Goal: Task Accomplishment & Management: Manage account settings

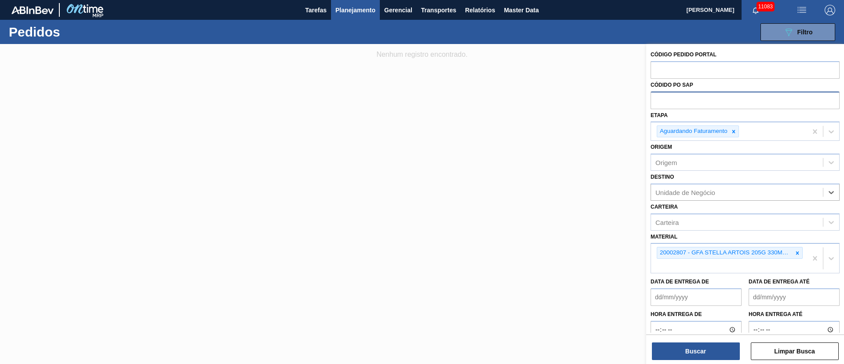
click at [668, 99] on input "text" at bounding box center [745, 99] width 189 height 17
paste input "text"
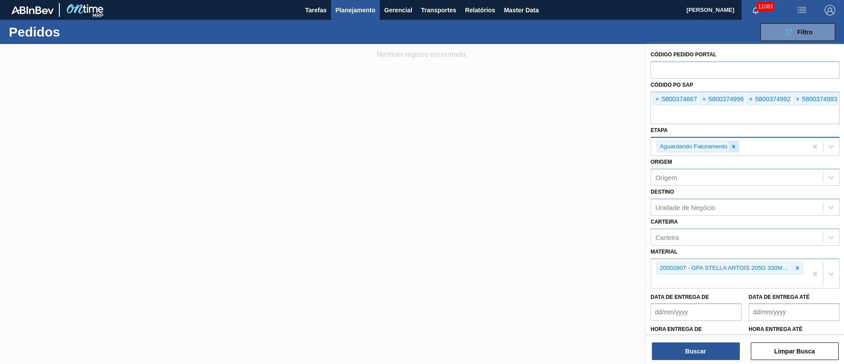
click at [736, 150] on div at bounding box center [734, 146] width 10 height 11
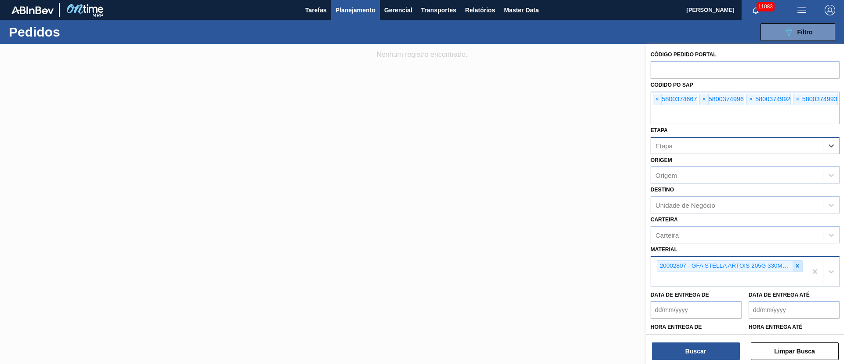
click at [796, 268] on icon at bounding box center [798, 266] width 6 height 6
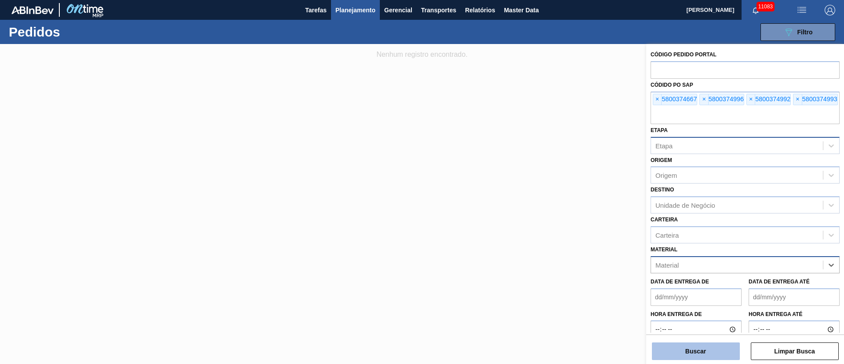
click at [694, 357] on button "Buscar" at bounding box center [696, 351] width 88 height 18
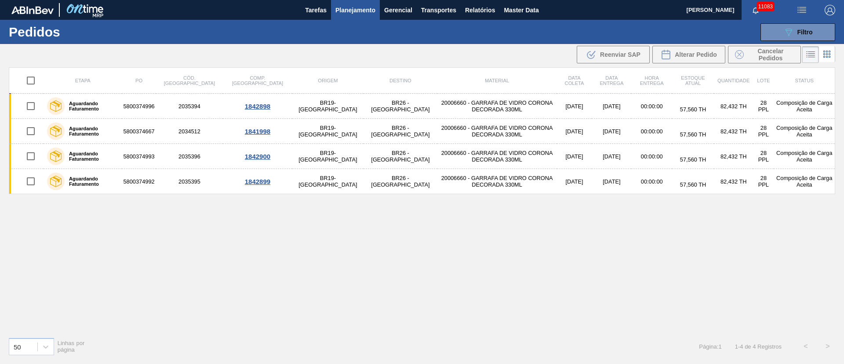
click at [31, 77] on input "checkbox" at bounding box center [31, 80] width 18 height 18
checkbox input "true"
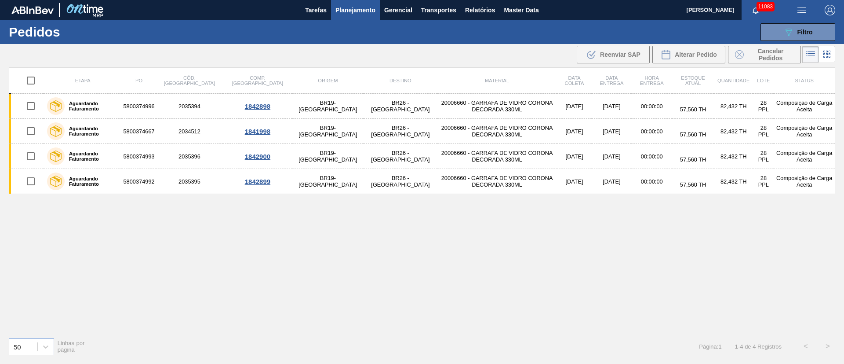
checkbox input "true"
click at [693, 54] on span "Alterar Pedido" at bounding box center [696, 54] width 42 height 7
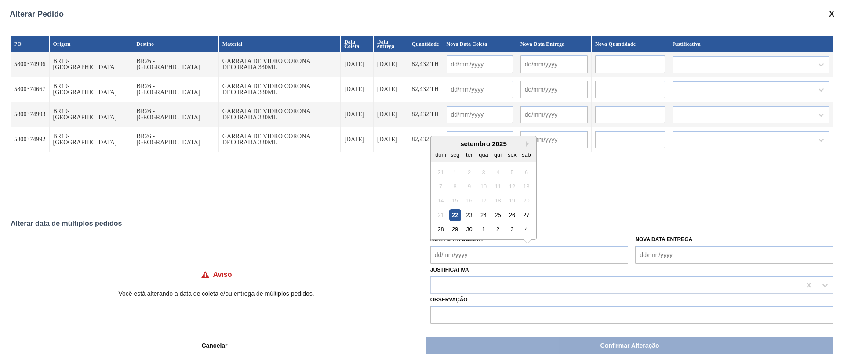
click at [495, 255] on Coleta "Nova Data Coleta" at bounding box center [530, 255] width 198 height 18
click at [457, 216] on div "22" at bounding box center [455, 215] width 12 height 12
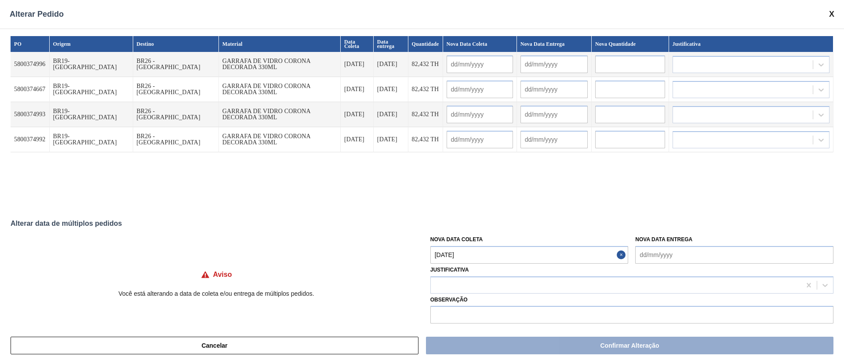
type Coleta "[DATE]"
type input "[DATE]"
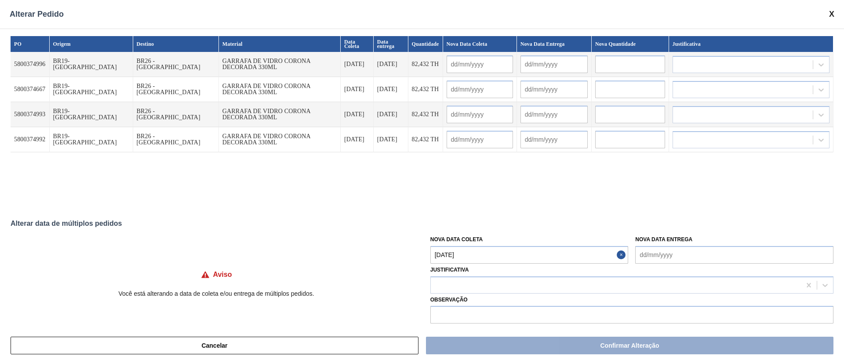
type input "[DATE]"
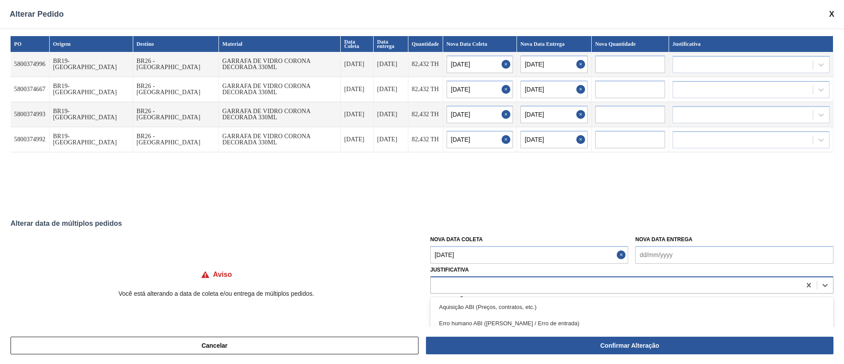
click at [453, 281] on div at bounding box center [616, 284] width 370 height 13
type input "ou"
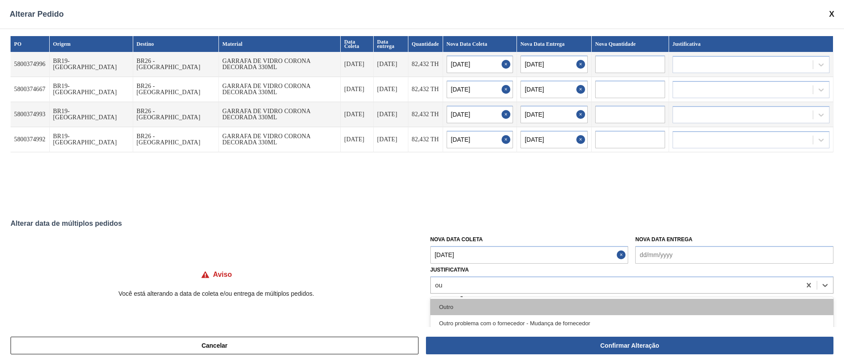
click at [449, 303] on div "Outro" at bounding box center [632, 307] width 403 height 16
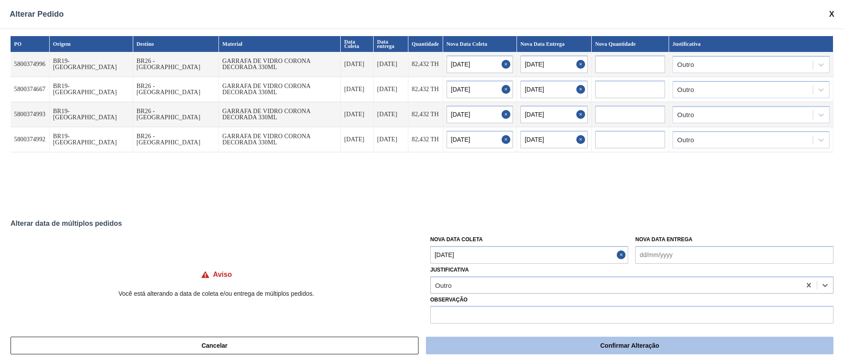
click at [473, 342] on button "Confirmar Alteração" at bounding box center [630, 345] width 408 height 18
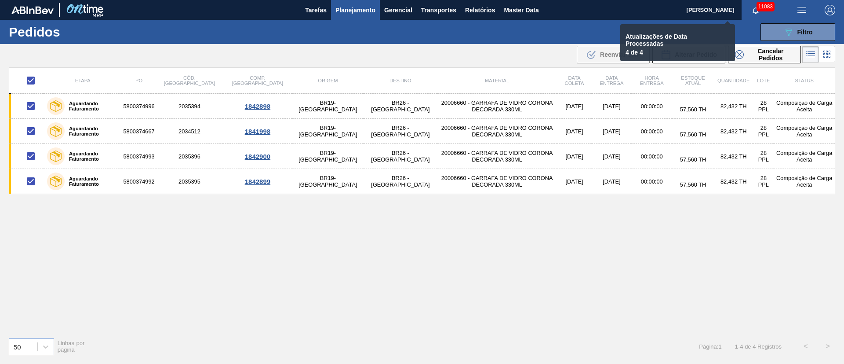
checkbox input "false"
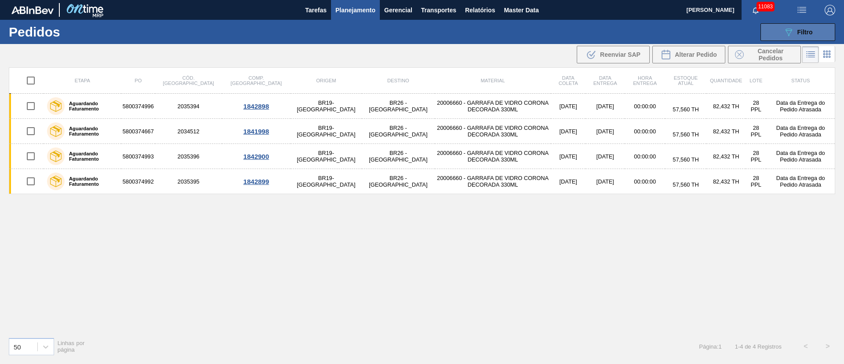
click at [796, 30] on div "089F7B8B-B2A5-4AFE-B5C0-19BA573D28AC Filtro" at bounding box center [798, 32] width 29 height 11
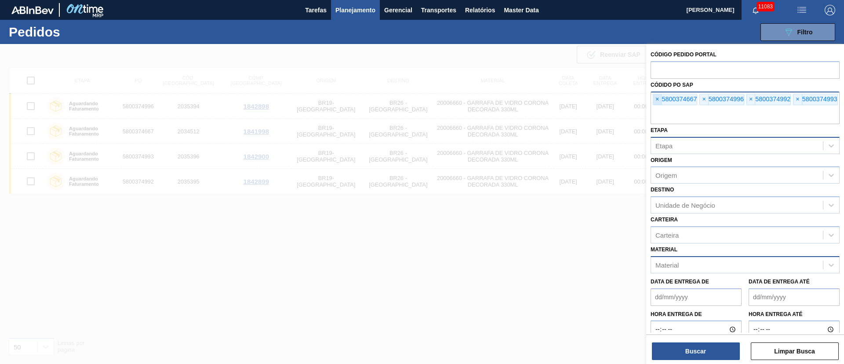
click at [660, 97] on span "×" at bounding box center [658, 99] width 8 height 11
click at [659, 97] on span "×" at bounding box center [658, 99] width 8 height 11
click at [659, 107] on input "text" at bounding box center [745, 115] width 189 height 17
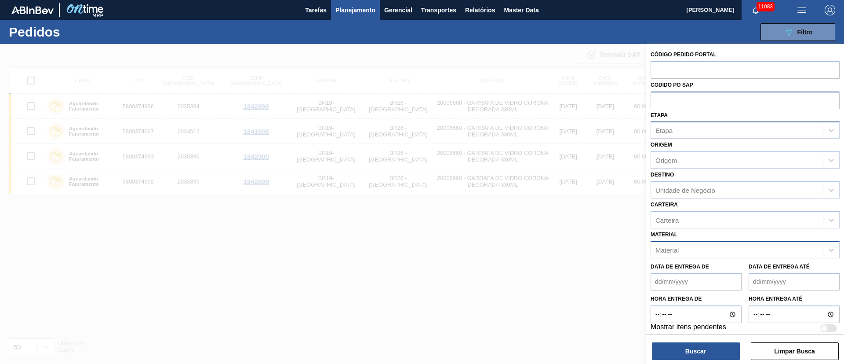
click at [659, 97] on input "text" at bounding box center [745, 99] width 189 height 17
click at [671, 126] on div "Etapa" at bounding box center [737, 130] width 172 height 13
type input "fat"
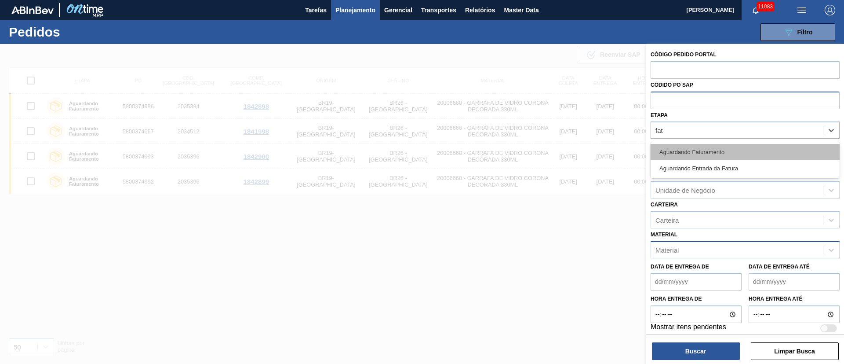
click at [687, 149] on div "Aguardando Faturamento" at bounding box center [745, 152] width 189 height 16
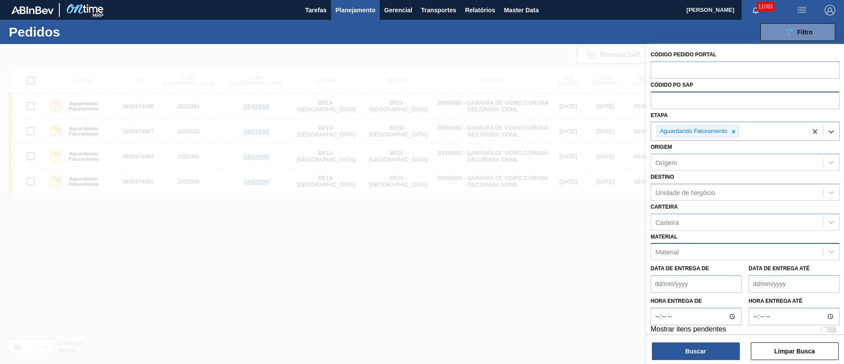
click at [672, 247] on div "Material" at bounding box center [737, 251] width 172 height 13
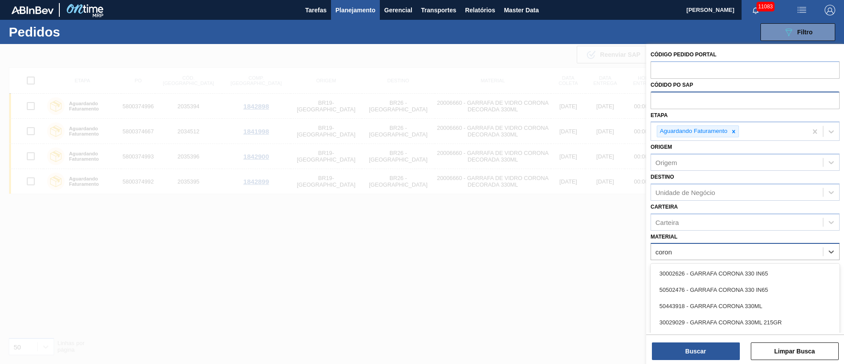
type input "corona"
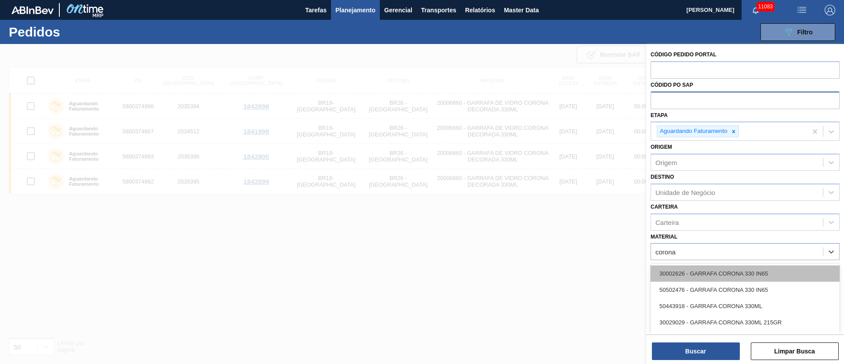
click at [681, 270] on div "30002626 - GARRAFA CORONA 330 IN65" at bounding box center [745, 273] width 189 height 16
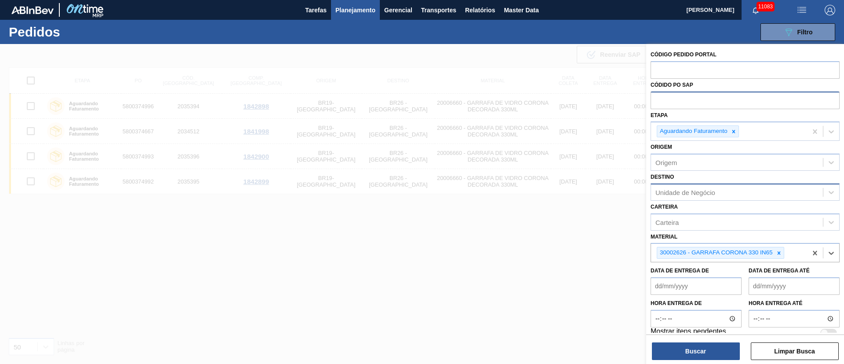
click at [675, 196] on div "Unidade de Negócio" at bounding box center [737, 192] width 172 height 13
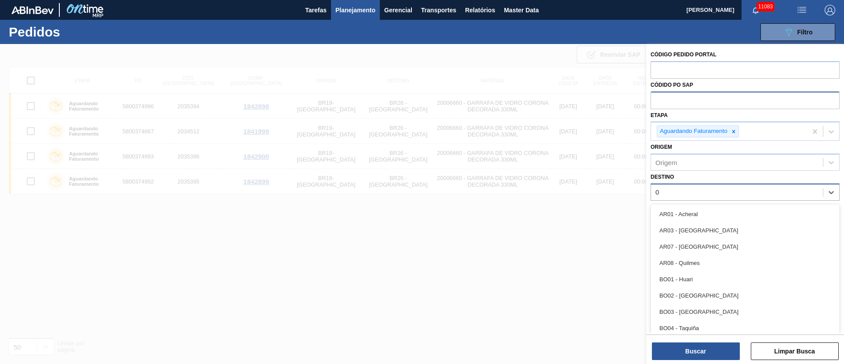
type input "03"
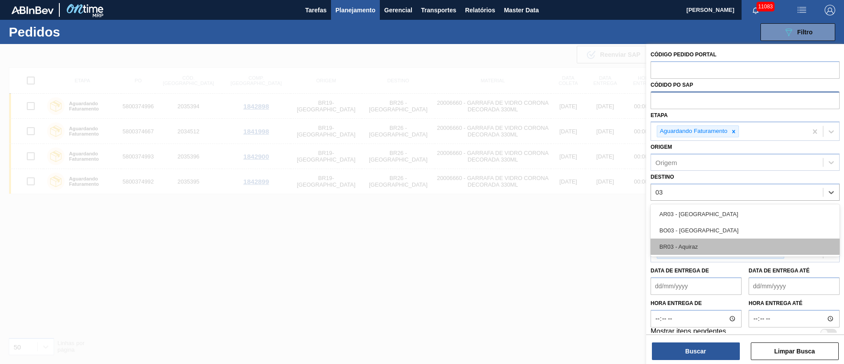
click at [681, 249] on div "BR03 - Aquiraz" at bounding box center [745, 246] width 189 height 16
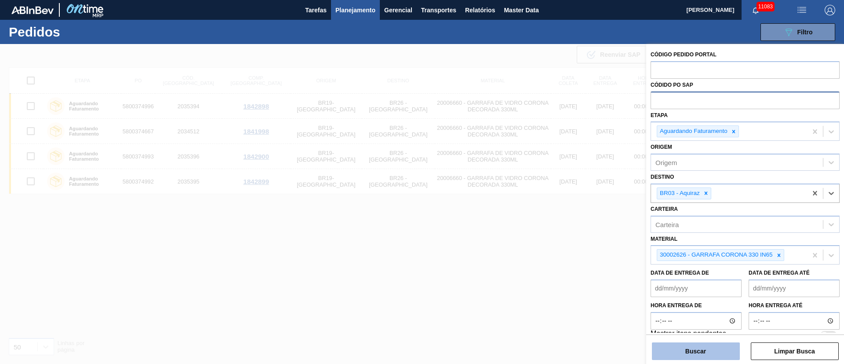
click at [687, 351] on button "Buscar" at bounding box center [696, 351] width 88 height 18
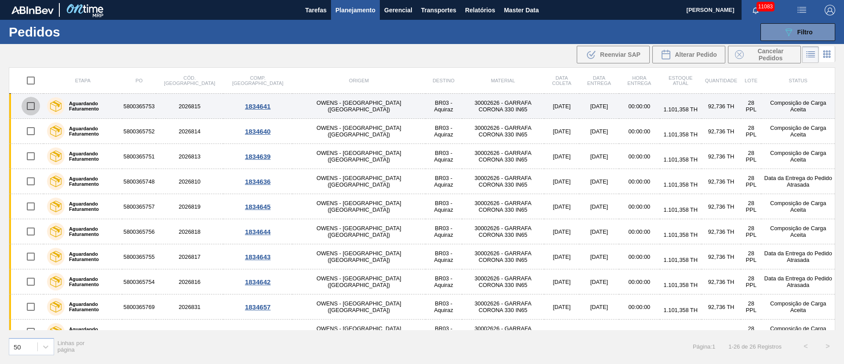
click at [33, 106] on input "checkbox" at bounding box center [31, 106] width 18 height 18
checkbox input "true"
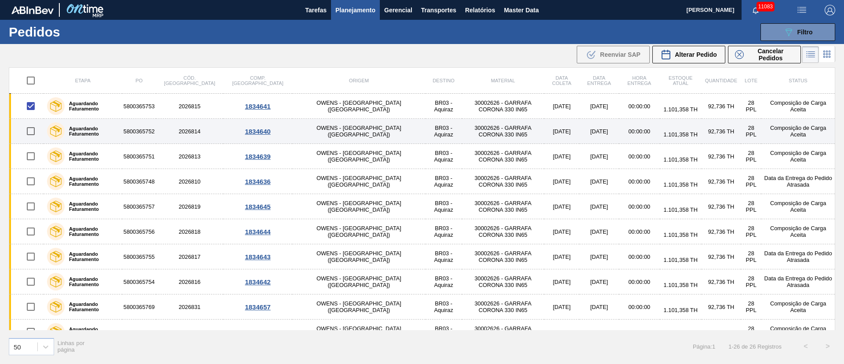
click at [32, 126] on input "checkbox" at bounding box center [31, 131] width 18 height 18
checkbox input "true"
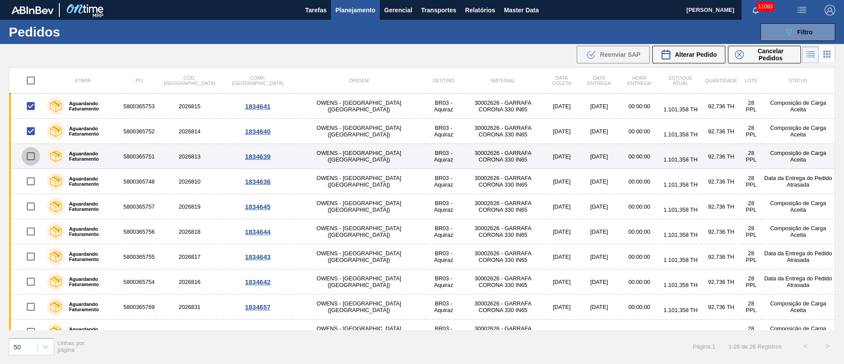
click at [33, 160] on input "checkbox" at bounding box center [31, 156] width 18 height 18
checkbox input "true"
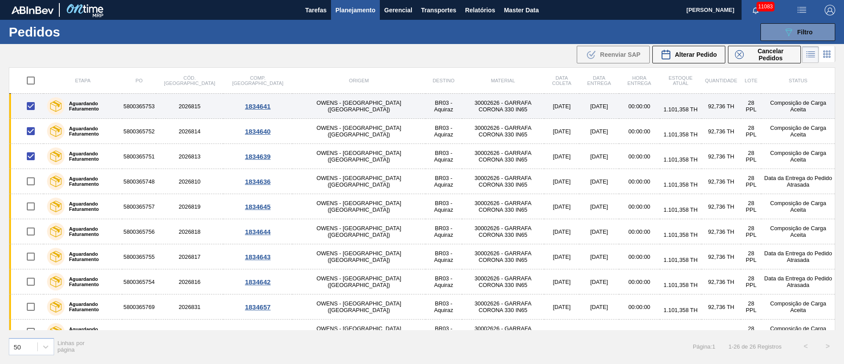
click at [28, 107] on input "checkbox" at bounding box center [31, 106] width 18 height 18
checkbox input "false"
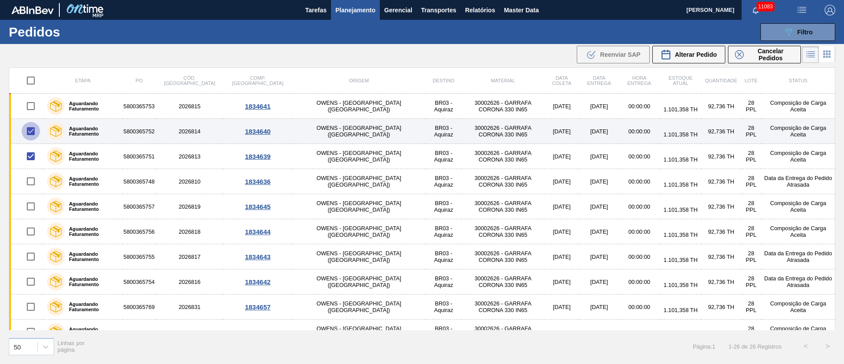
click at [29, 139] on input "checkbox" at bounding box center [31, 131] width 18 height 18
checkbox input "false"
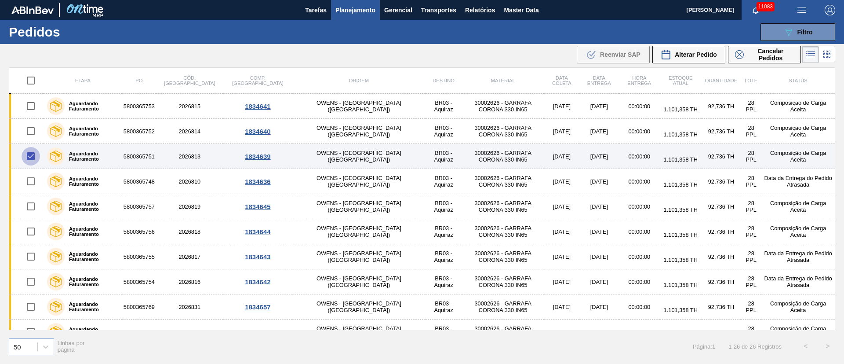
click at [32, 157] on input "checkbox" at bounding box center [31, 156] width 18 height 18
checkbox input "false"
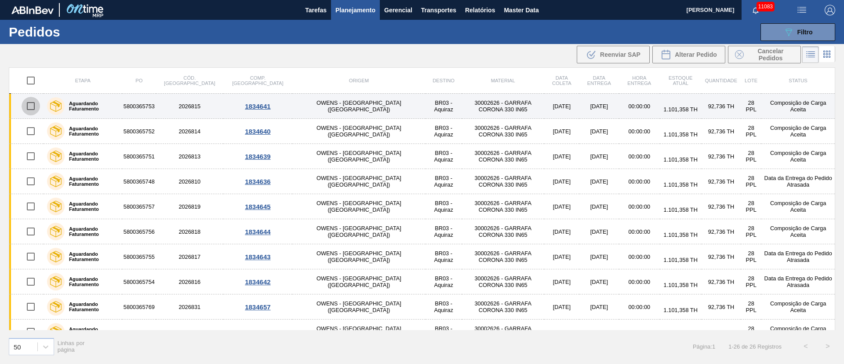
click at [28, 102] on input "checkbox" at bounding box center [31, 106] width 18 height 18
checkbox input "true"
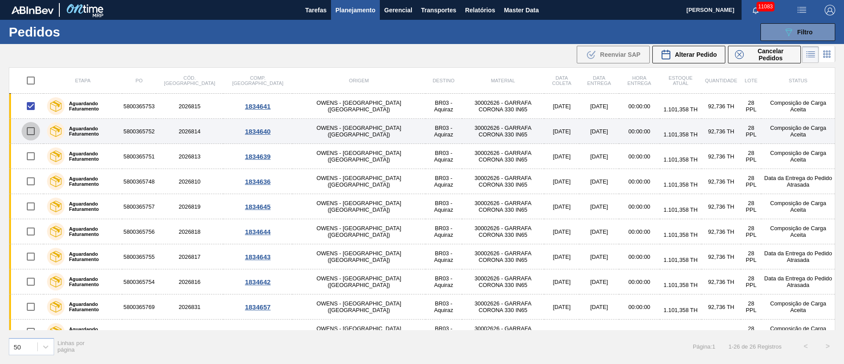
click at [32, 131] on input "checkbox" at bounding box center [31, 131] width 18 height 18
checkbox input "true"
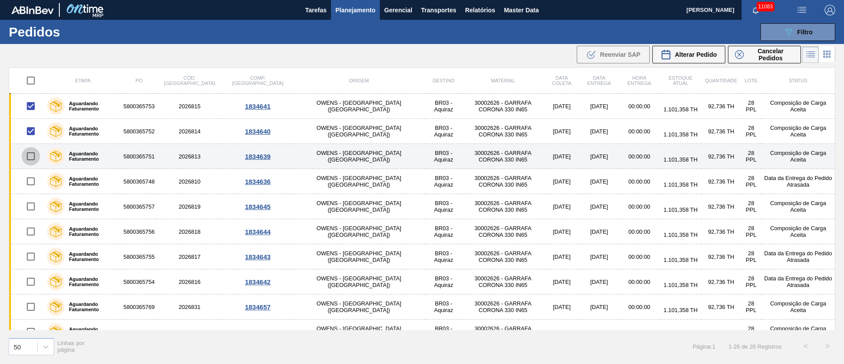
click at [33, 154] on input "checkbox" at bounding box center [31, 156] width 18 height 18
checkbox input "true"
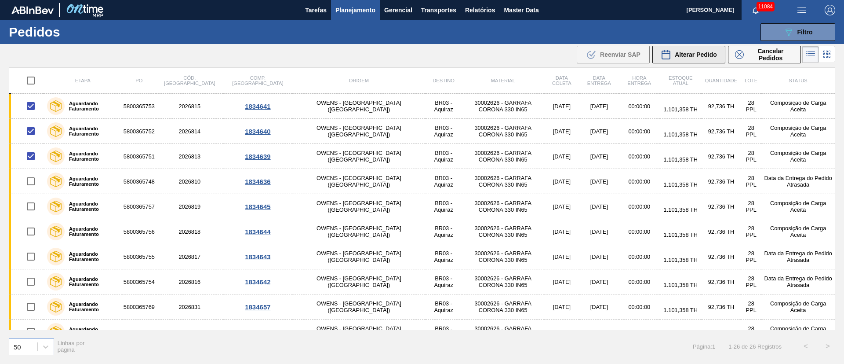
click at [694, 50] on div "Alterar Pedido" at bounding box center [689, 54] width 56 height 11
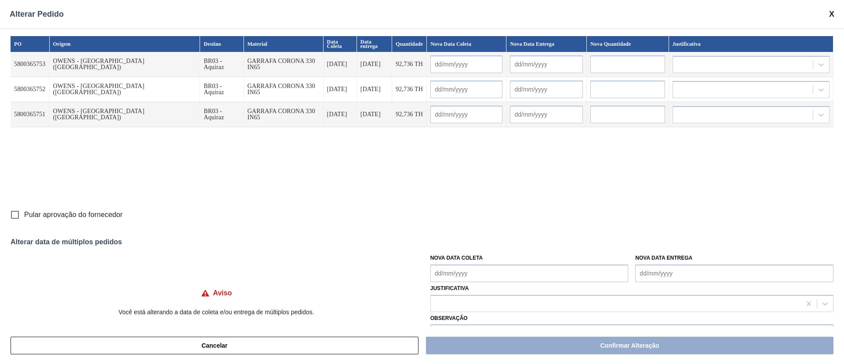
click at [431, 64] on input "text" at bounding box center [467, 64] width 72 height 18
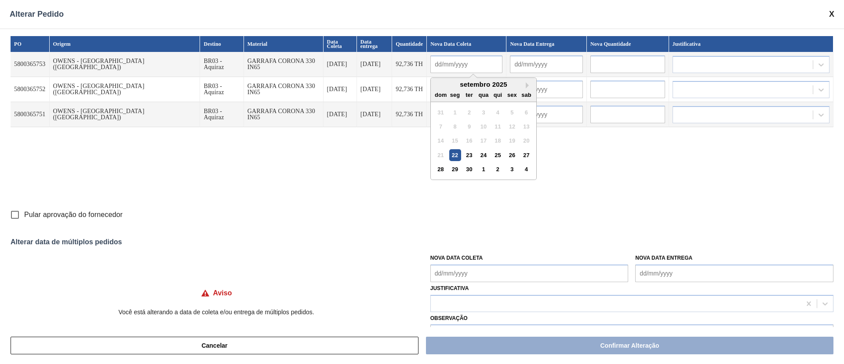
drag, startPoint x: 411, startPoint y: 150, endPoint x: 409, endPoint y: 133, distance: 17.7
click at [449, 150] on div "22" at bounding box center [455, 155] width 12 height 12
type input "[DATE]"
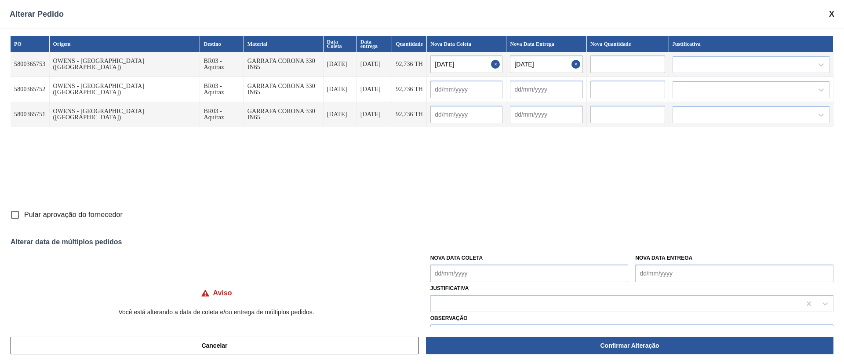
click at [458, 276] on Coleta "Nova Data Coleta" at bounding box center [530, 273] width 198 height 18
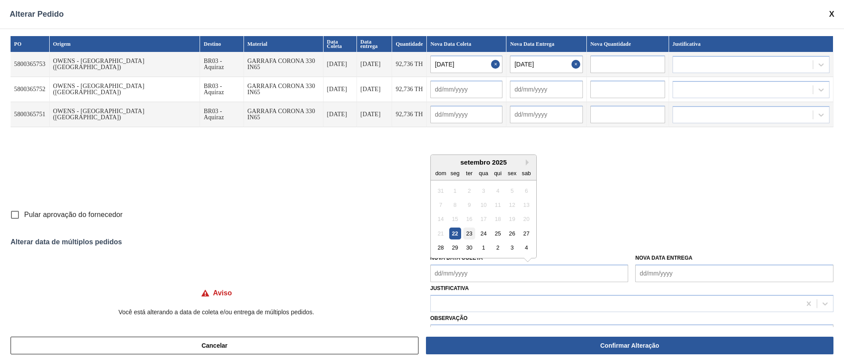
click at [465, 229] on div "23" at bounding box center [470, 233] width 12 height 12
type Coleta "[DATE]"
type input "[DATE]"
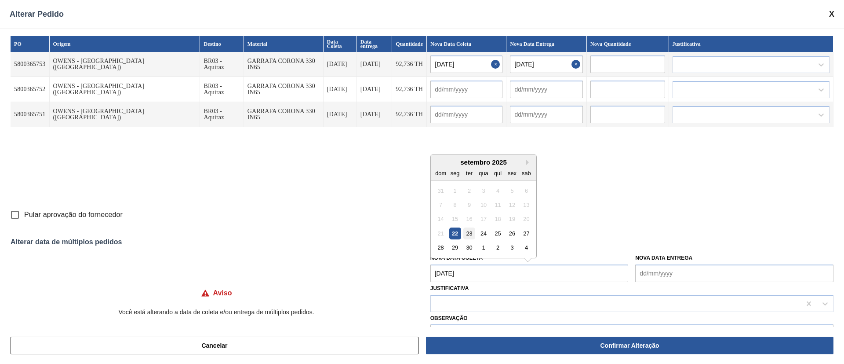
type input "[DATE]"
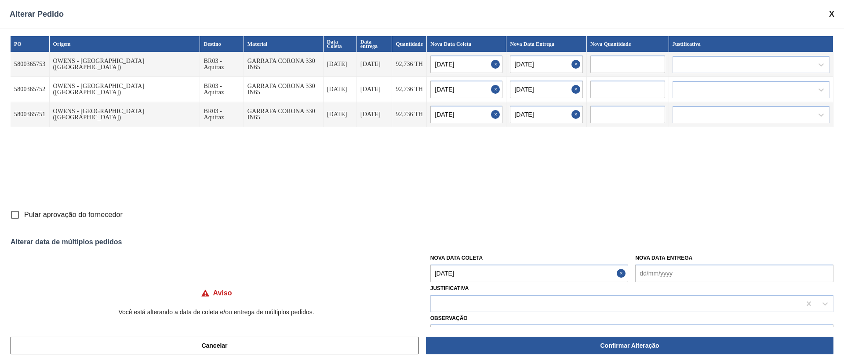
drag, startPoint x: 15, startPoint y: 213, endPoint x: 19, endPoint y: 212, distance: 4.9
click at [15, 212] on input "Pular aprovação do fornecedor" at bounding box center [15, 214] width 18 height 18
checkbox input "true"
click at [452, 298] on div at bounding box center [616, 303] width 370 height 13
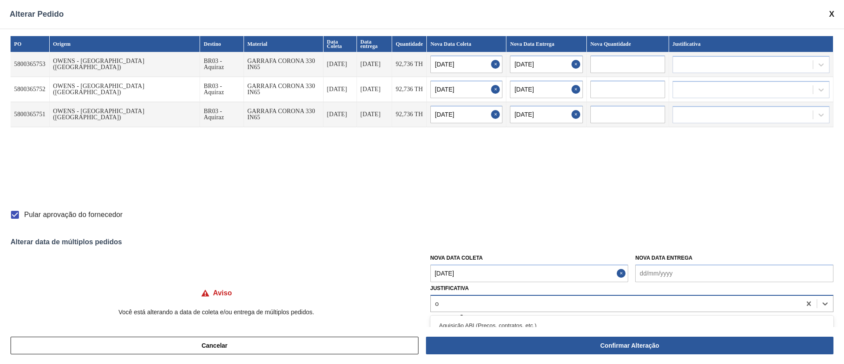
type input "ou"
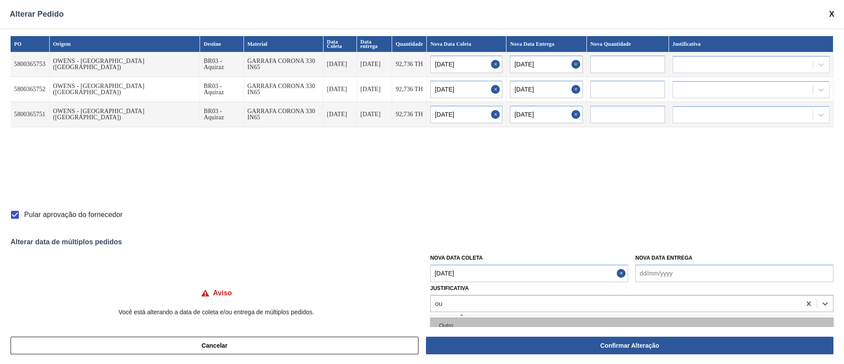
click at [451, 323] on div "Outro" at bounding box center [632, 325] width 403 height 16
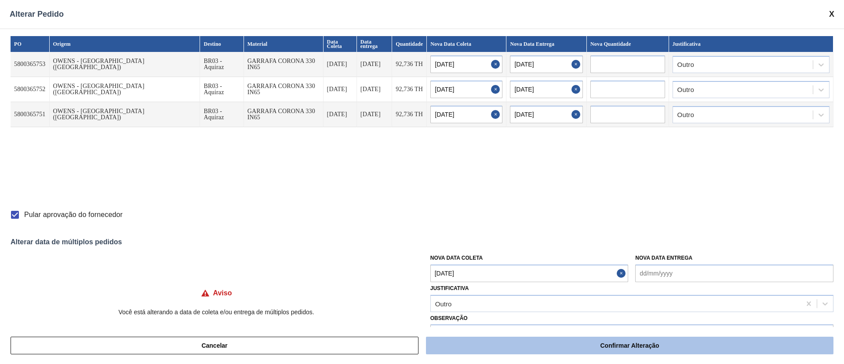
click at [639, 351] on button "Confirmar Alteração" at bounding box center [630, 345] width 408 height 18
checkbox input "false"
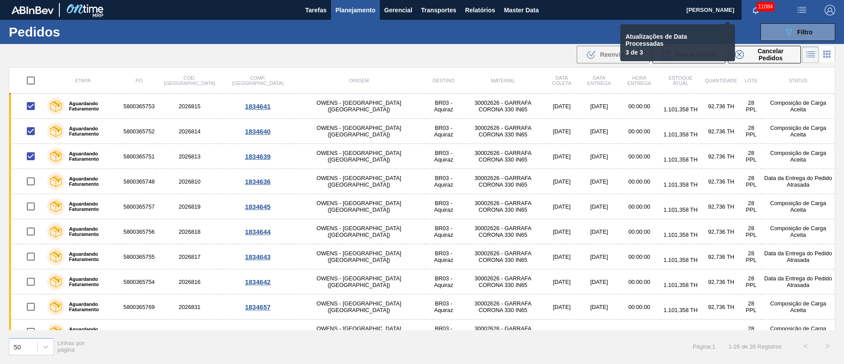
checkbox input "false"
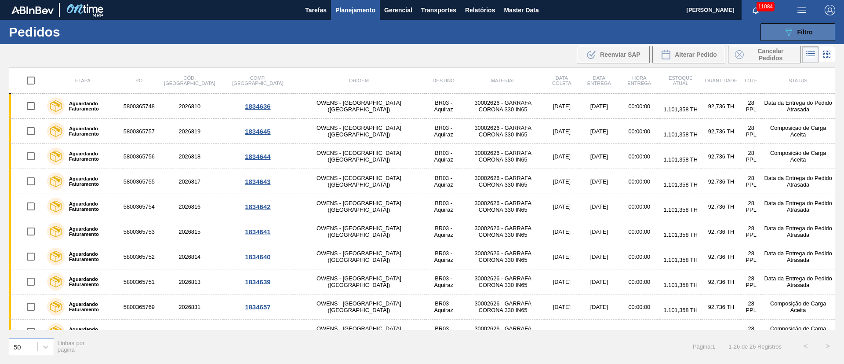
click at [801, 38] on button "089F7B8B-B2A5-4AFE-B5C0-19BA573D28AC Filtro" at bounding box center [798, 32] width 75 height 18
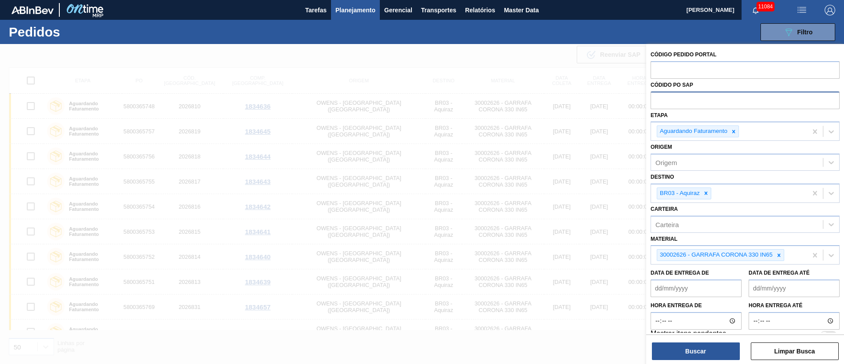
click at [546, 54] on div at bounding box center [422, 226] width 844 height 364
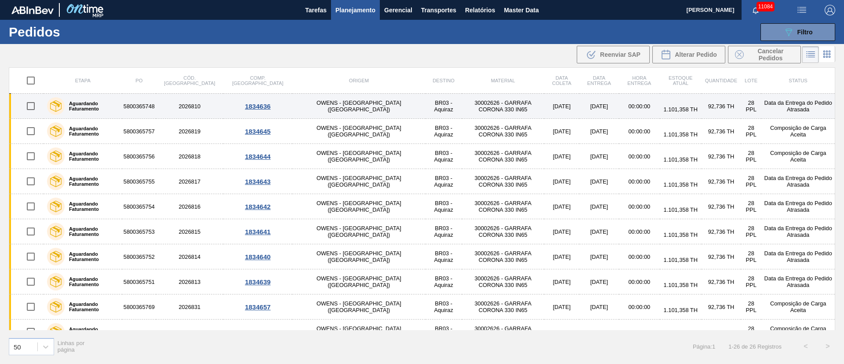
click at [31, 110] on input "checkbox" at bounding box center [31, 106] width 18 height 18
checkbox input "true"
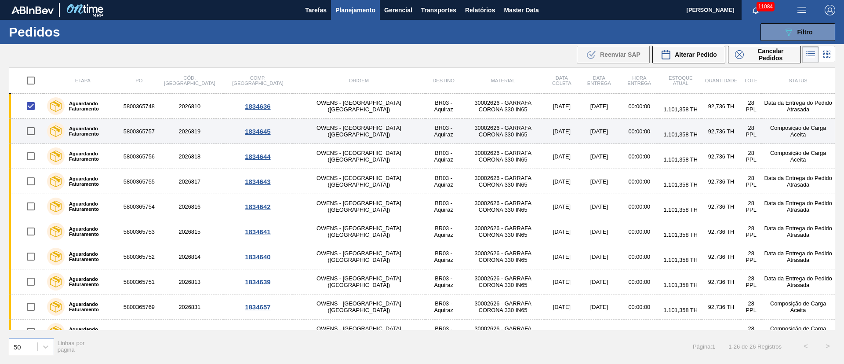
click at [31, 135] on input "checkbox" at bounding box center [31, 131] width 18 height 18
checkbox input "true"
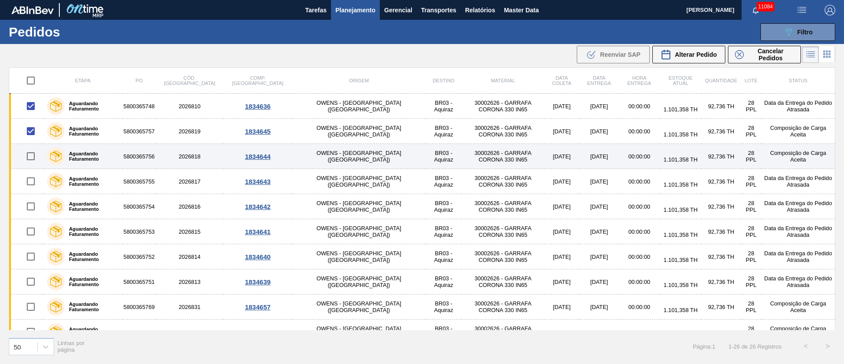
click at [31, 159] on input "checkbox" at bounding box center [31, 156] width 18 height 18
checkbox input "true"
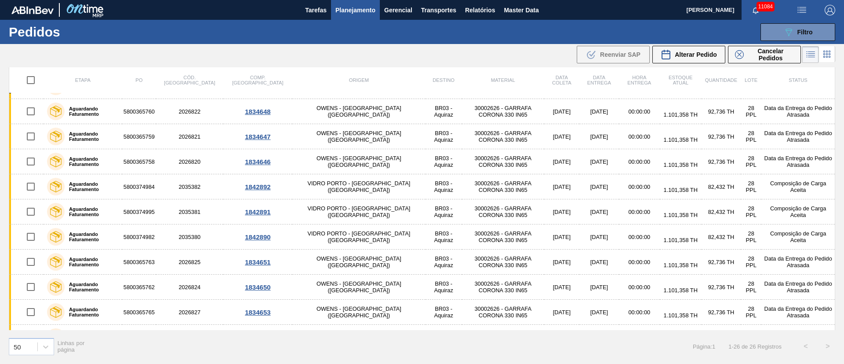
scroll to position [416, 0]
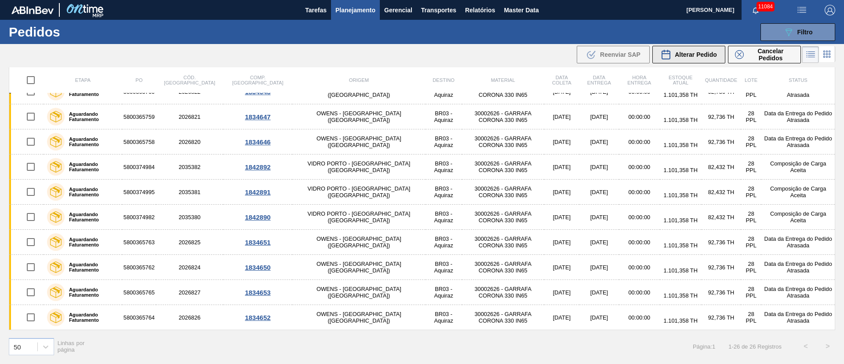
click at [683, 51] on span "Alterar Pedido" at bounding box center [696, 54] width 42 height 7
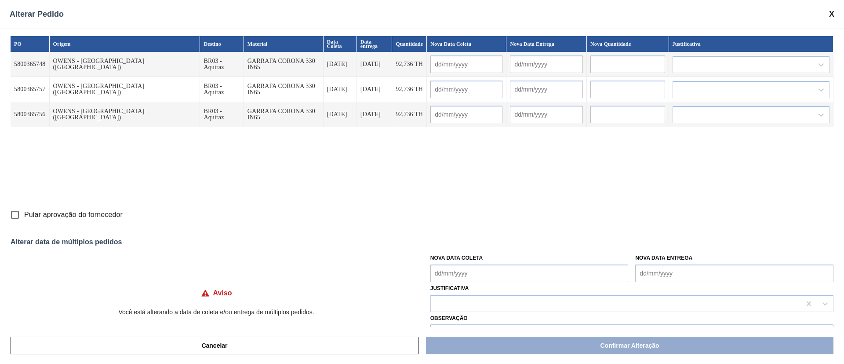
drag, startPoint x: 475, startPoint y: 273, endPoint x: 474, endPoint y: 266, distance: 6.7
click at [475, 272] on Coleta "Nova Data Coleta" at bounding box center [530, 273] width 198 height 18
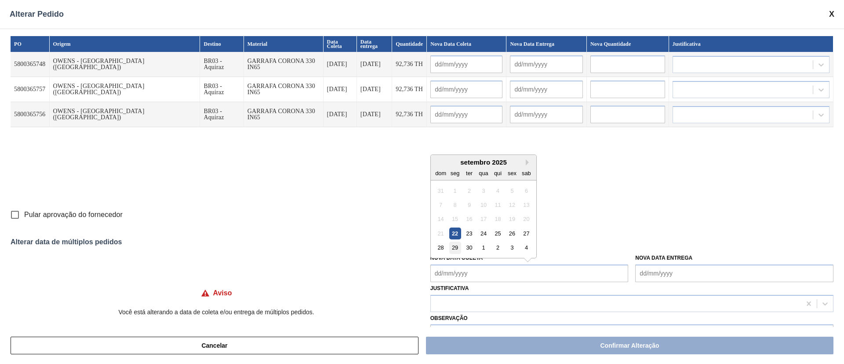
click at [454, 247] on div "29" at bounding box center [455, 247] width 12 height 12
type Coleta "[DATE]"
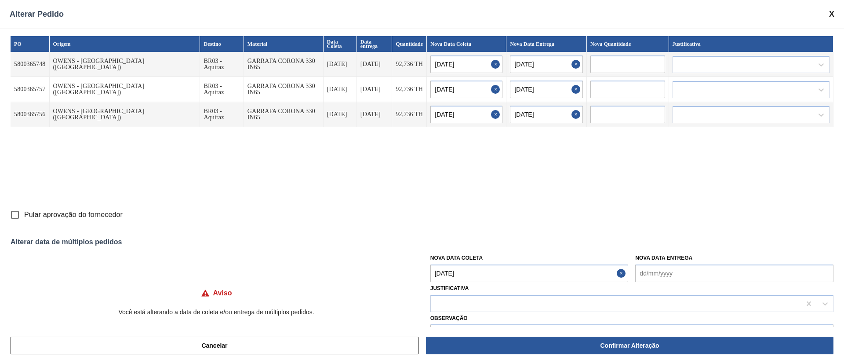
type input "[DATE]"
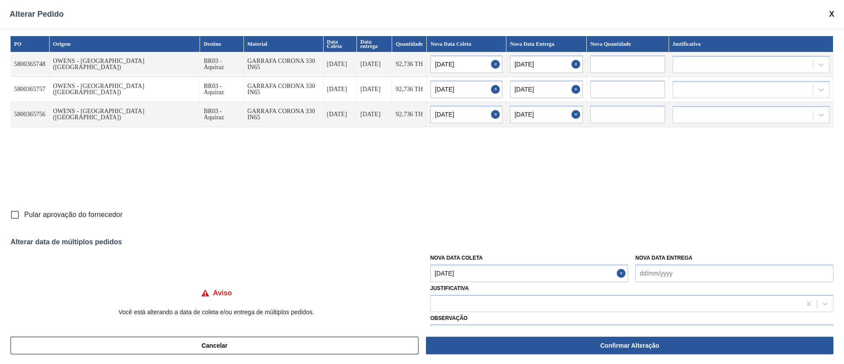
type input "[DATE]"
click at [450, 303] on div at bounding box center [616, 303] width 370 height 13
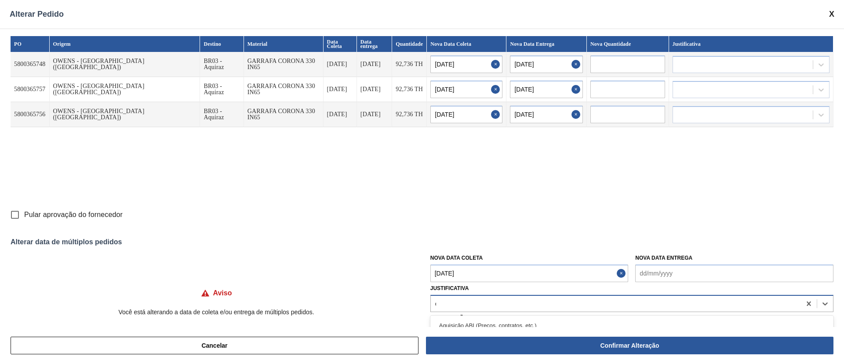
type input "ou"
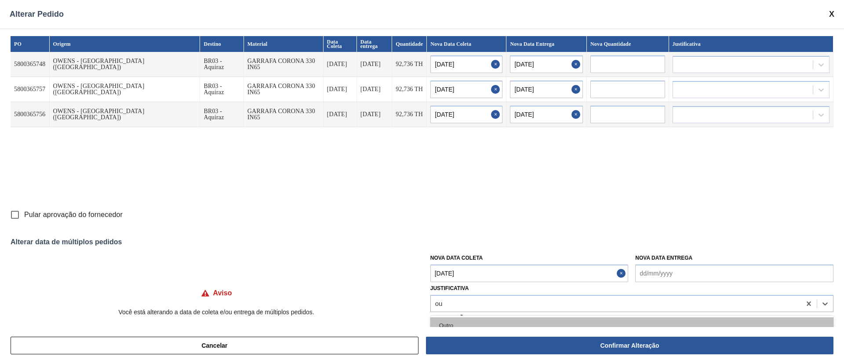
click at [447, 325] on div "Outro" at bounding box center [632, 325] width 403 height 16
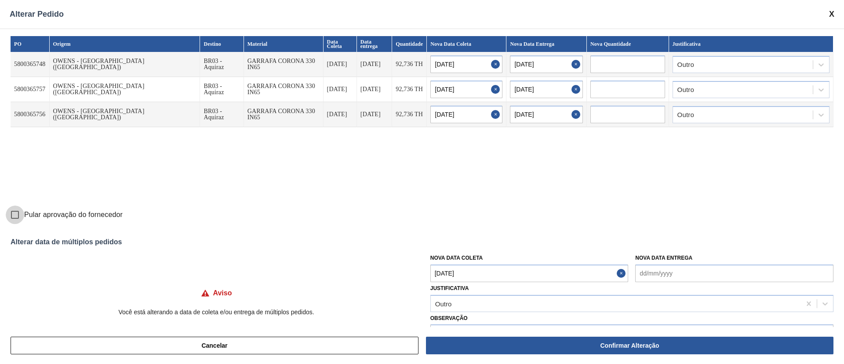
click at [15, 212] on input "Pular aprovação do fornecedor" at bounding box center [15, 214] width 18 height 18
checkbox input "true"
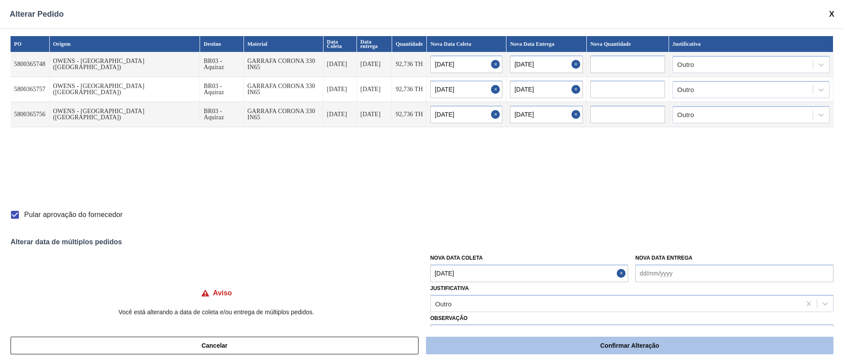
click at [638, 348] on button "Confirmar Alteração" at bounding box center [630, 345] width 408 height 18
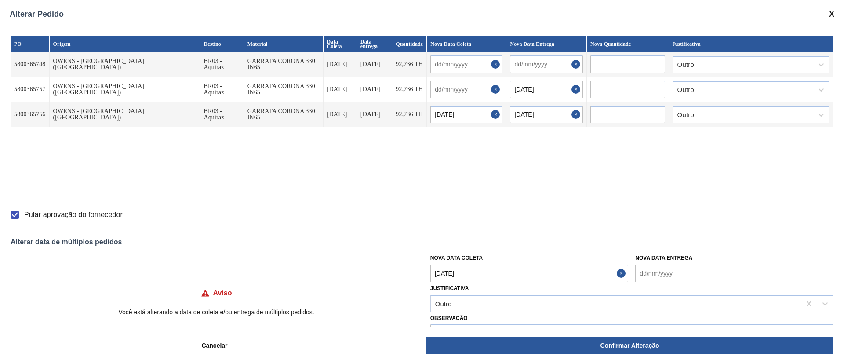
checkbox input "false"
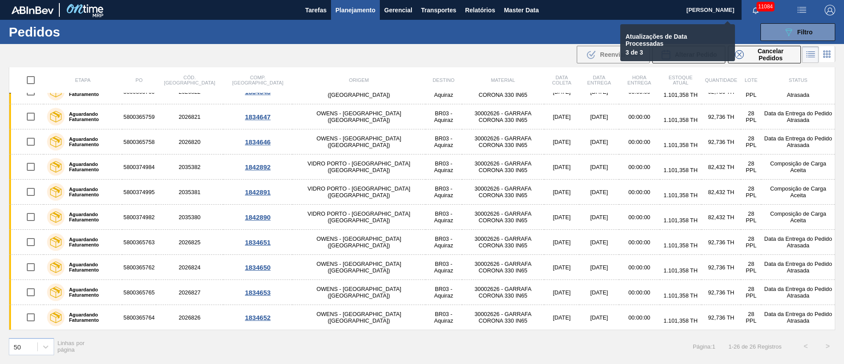
checkbox input "false"
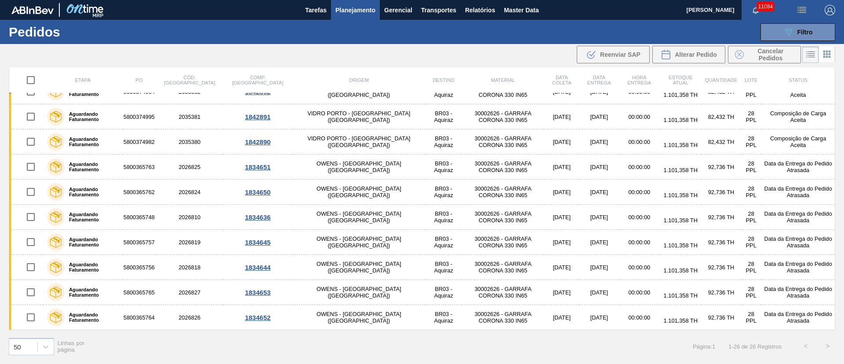
scroll to position [340, 0]
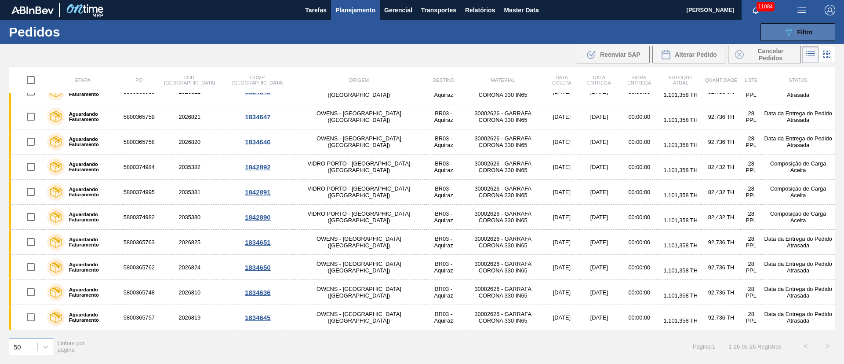
click at [787, 34] on icon "089F7B8B-B2A5-4AFE-B5C0-19BA573D28AC" at bounding box center [789, 32] width 11 height 11
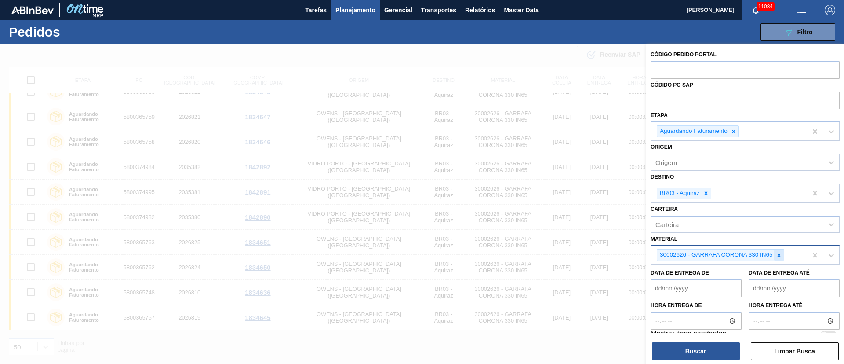
click at [778, 256] on icon at bounding box center [779, 255] width 6 height 6
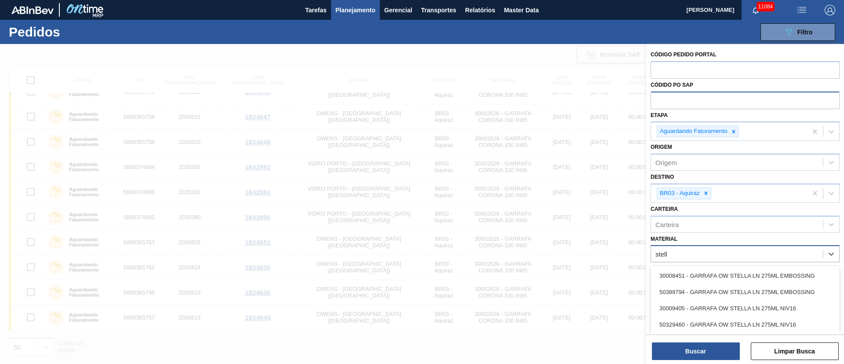
type input "stella"
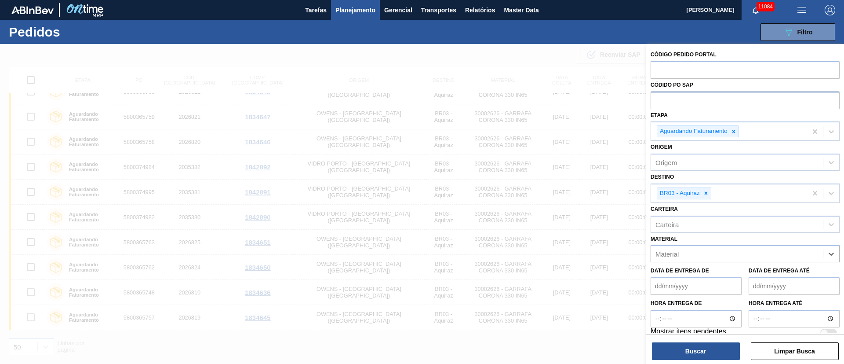
drag, startPoint x: 694, startPoint y: 252, endPoint x: 513, endPoint y: 266, distance: 182.2
click at [646, 266] on div "Código Pedido Portal Códido PO SAP Etapa Aguardando Faturamento Origem Origem D…" at bounding box center [745, 226] width 198 height 364
type input "3"
type input "20007587"
click at [646, 255] on div "Código Pedido Portal Códido PO SAP Etapa Aguardando Faturamento Origem Origem D…" at bounding box center [745, 226] width 198 height 364
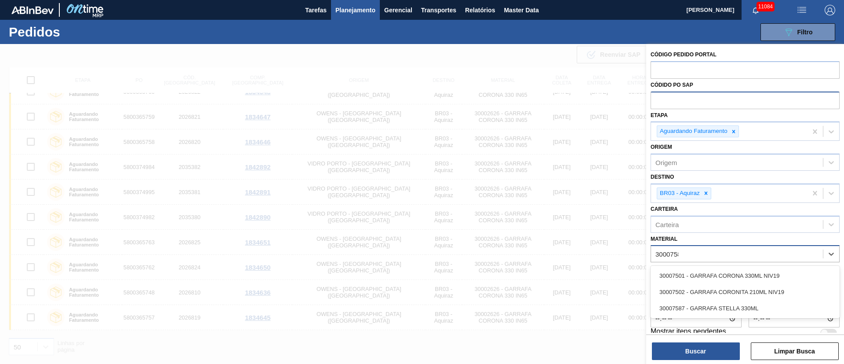
type input "30007587"
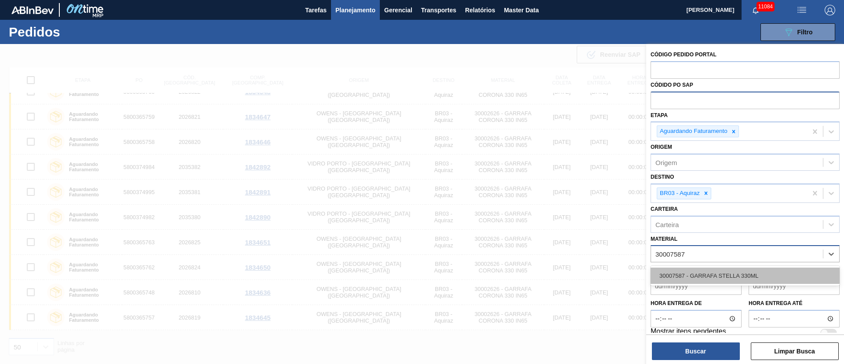
click at [659, 276] on div "30007587 - GARRAFA STELLA 330ML" at bounding box center [745, 275] width 189 height 16
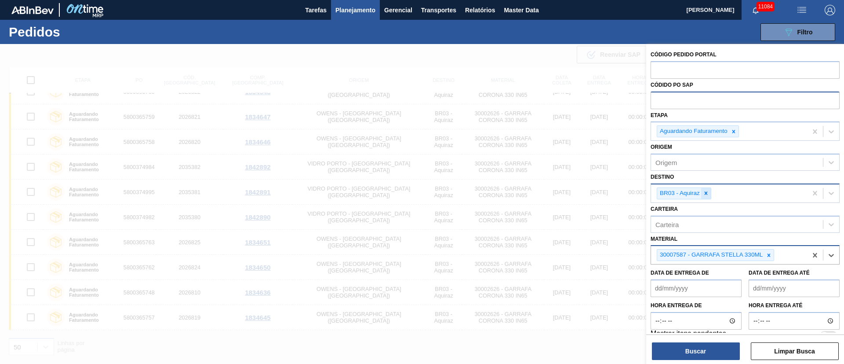
click at [706, 191] on icon at bounding box center [706, 193] width 6 height 6
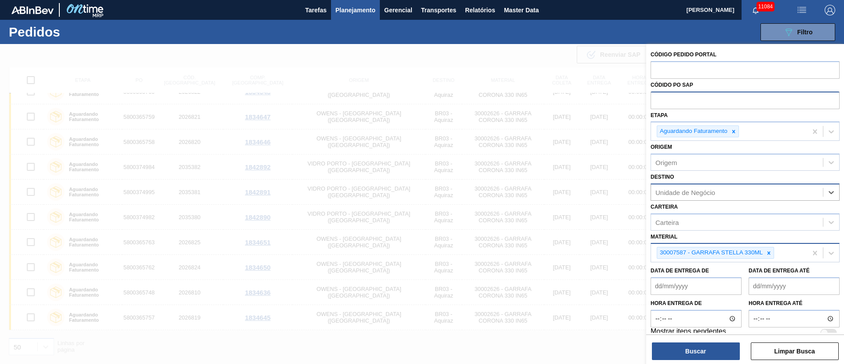
type input "3"
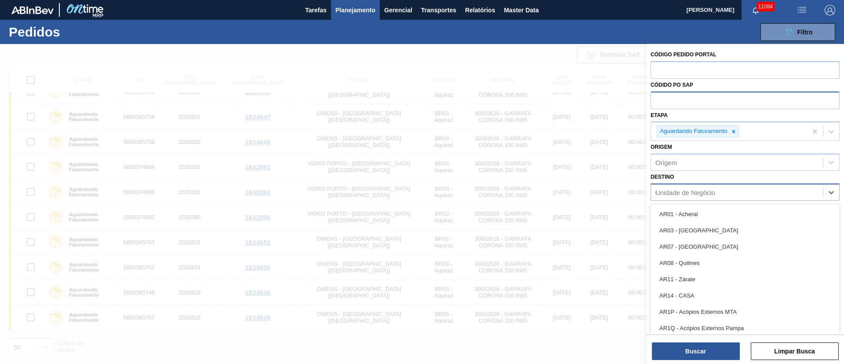
type input "03"
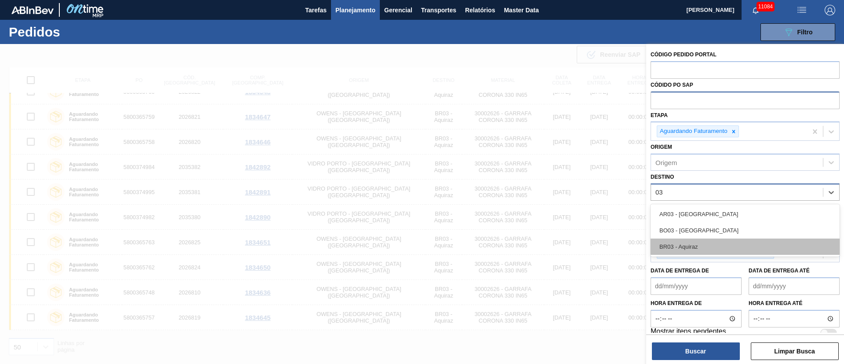
click at [698, 243] on div "BR03 - Aquiraz" at bounding box center [745, 246] width 189 height 16
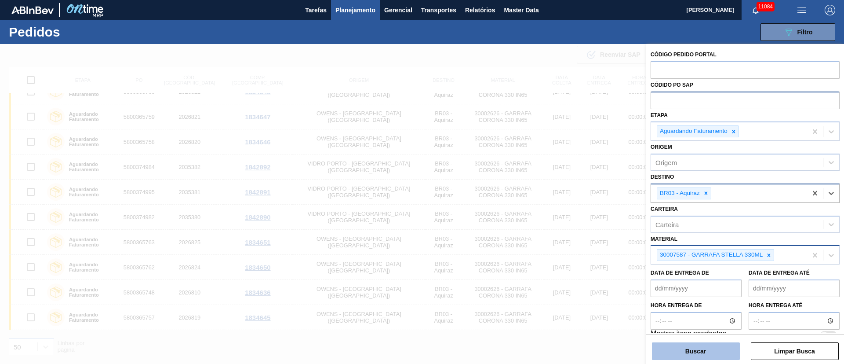
click at [693, 347] on button "Buscar" at bounding box center [696, 351] width 88 height 18
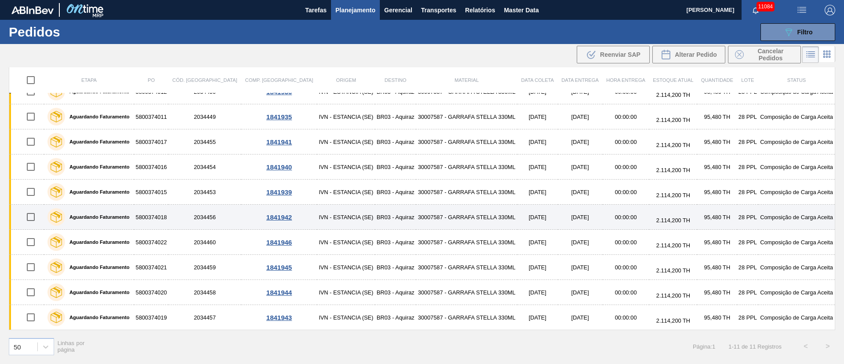
scroll to position [0, 0]
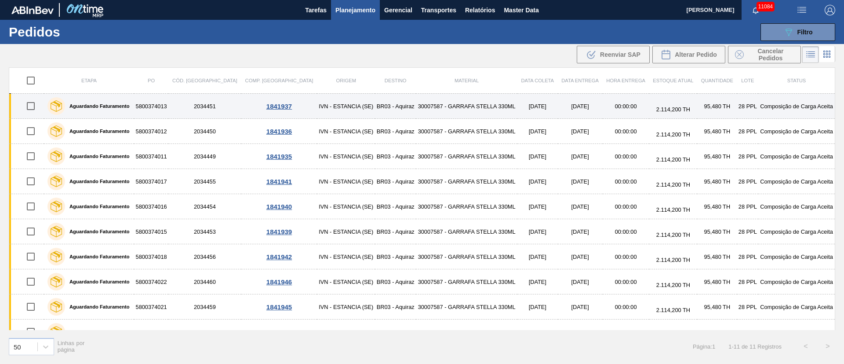
click at [32, 106] on input "checkbox" at bounding box center [31, 106] width 18 height 18
click at [31, 103] on input "checkbox" at bounding box center [31, 106] width 18 height 18
checkbox input "false"
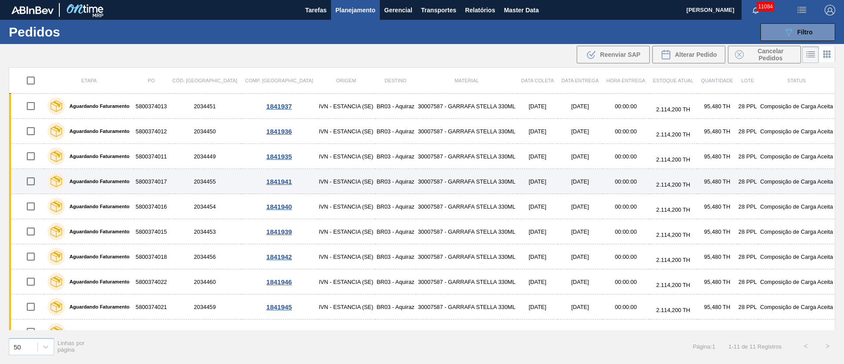
click at [28, 182] on input "checkbox" at bounding box center [31, 181] width 18 height 18
checkbox input "true"
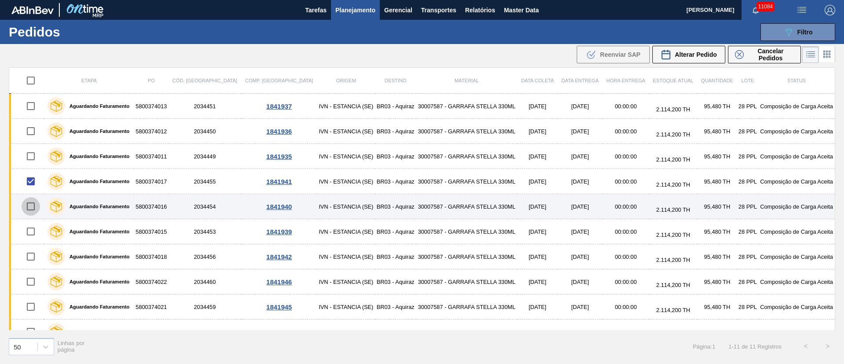
click at [32, 203] on input "checkbox" at bounding box center [31, 206] width 18 height 18
checkbox input "true"
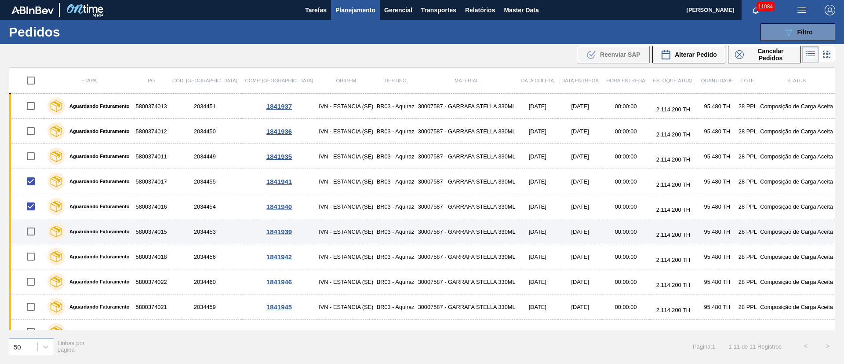
click at [33, 233] on input "checkbox" at bounding box center [31, 231] width 18 height 18
checkbox input "true"
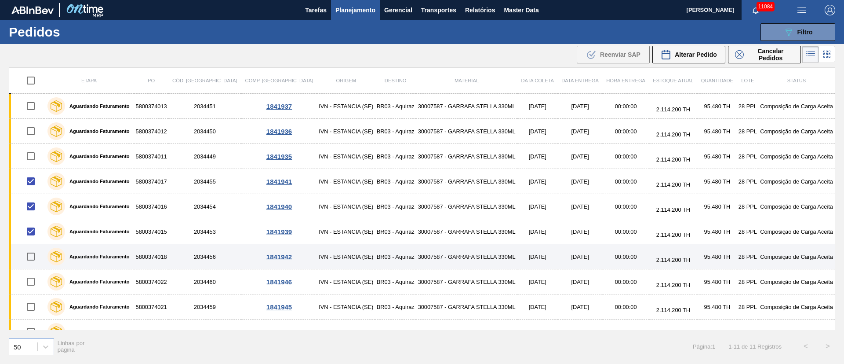
click at [32, 252] on input "checkbox" at bounding box center [31, 256] width 18 height 18
checkbox input "true"
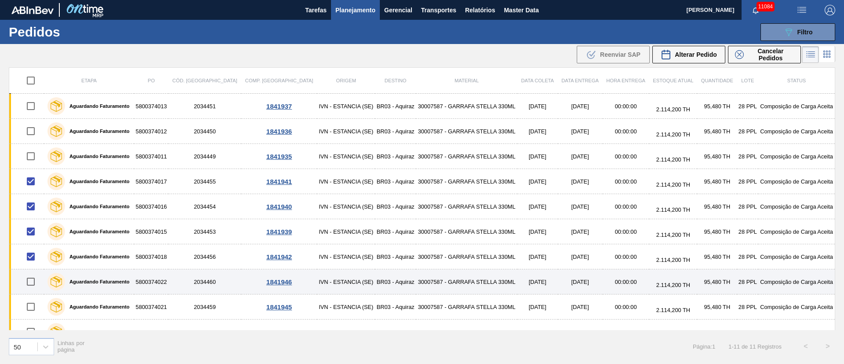
click at [31, 282] on input "checkbox" at bounding box center [31, 281] width 18 height 18
checkbox input "true"
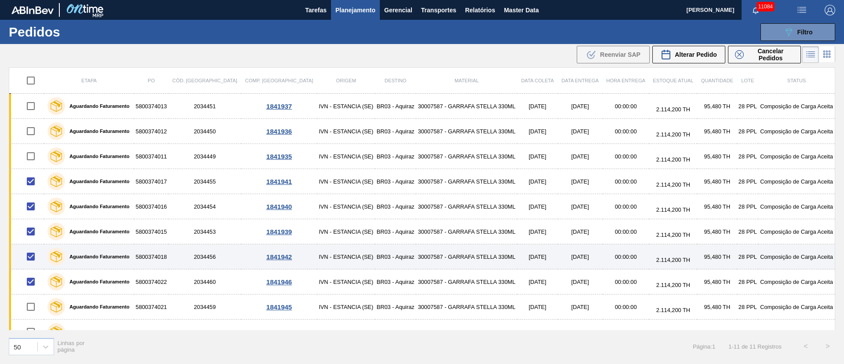
scroll to position [40, 0]
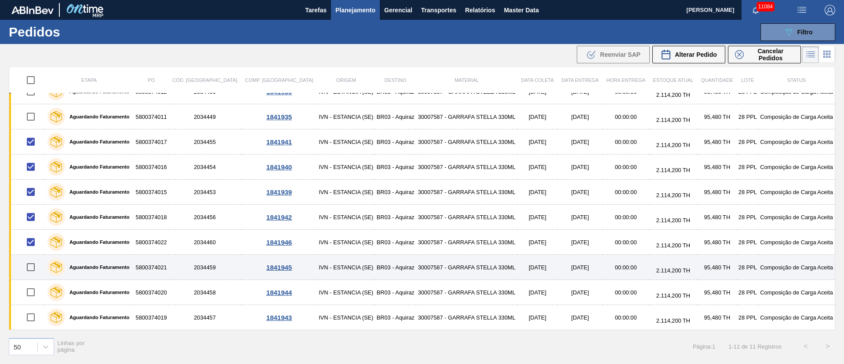
click at [31, 269] on input "checkbox" at bounding box center [31, 267] width 18 height 18
checkbox input "true"
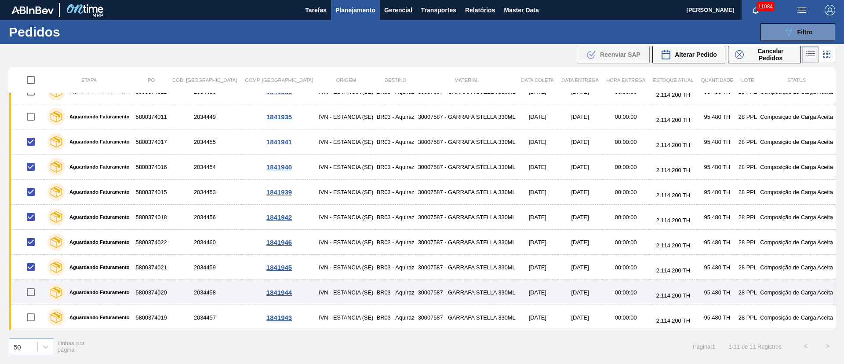
click at [32, 291] on input "checkbox" at bounding box center [31, 292] width 18 height 18
checkbox input "true"
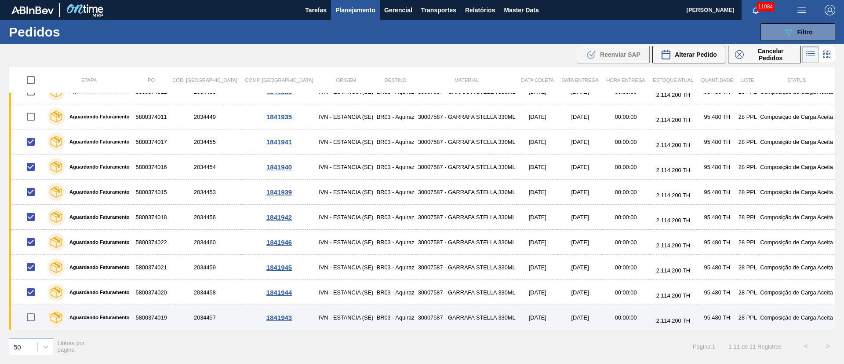
click at [33, 317] on input "checkbox" at bounding box center [31, 317] width 18 height 18
checkbox input "true"
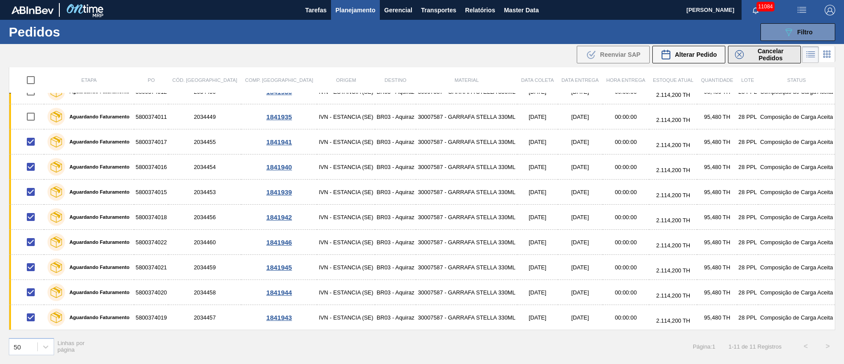
click at [760, 56] on span "Cancelar Pedidos" at bounding box center [771, 54] width 47 height 14
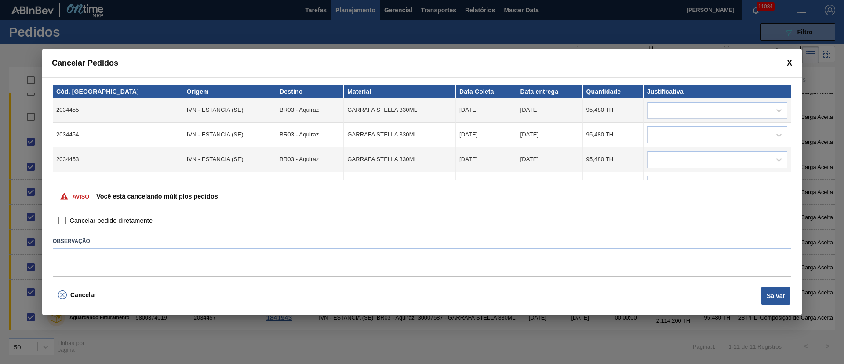
click at [62, 222] on input "Cancelar pedido diretamente" at bounding box center [62, 220] width 15 height 15
checkbox input "true"
click at [681, 112] on div at bounding box center [709, 110] width 123 height 13
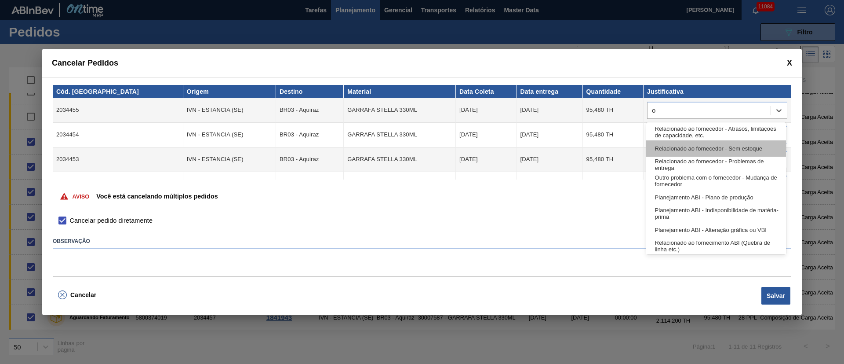
type input "ou"
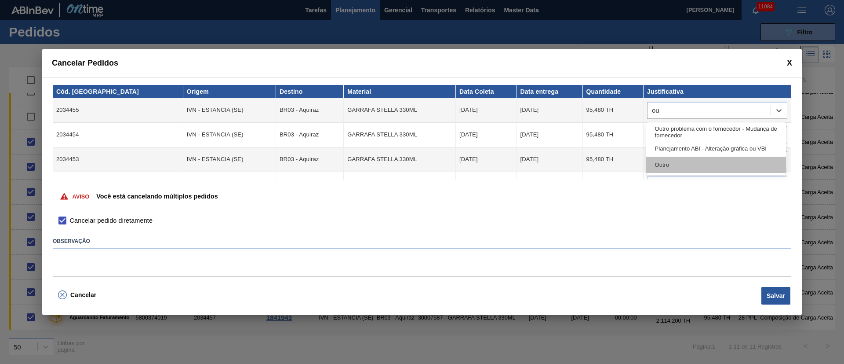
click at [691, 168] on div "Outro" at bounding box center [716, 165] width 140 height 16
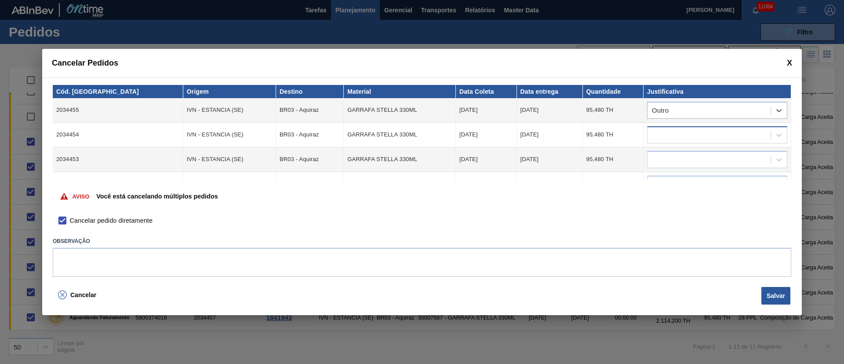
click at [657, 138] on div at bounding box center [709, 134] width 123 height 13
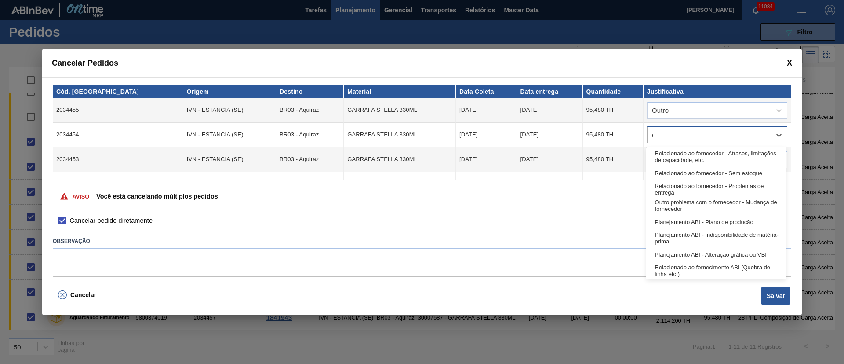
type input "ou"
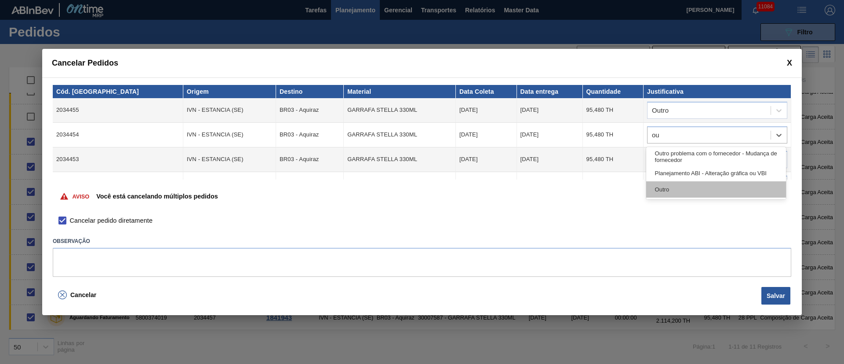
click at [664, 192] on div "Outro" at bounding box center [716, 189] width 140 height 16
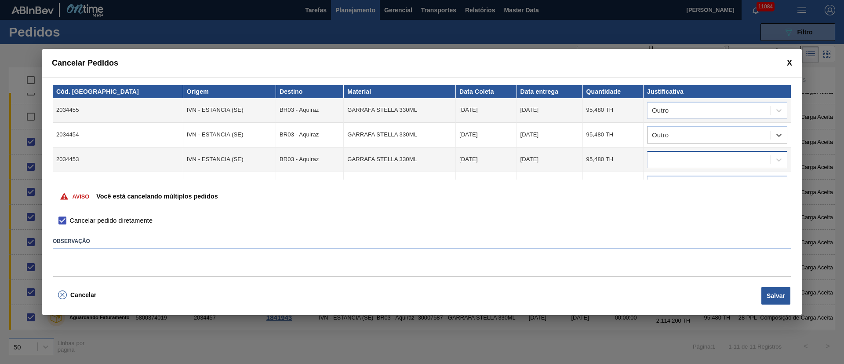
click at [673, 159] on div at bounding box center [709, 159] width 123 height 13
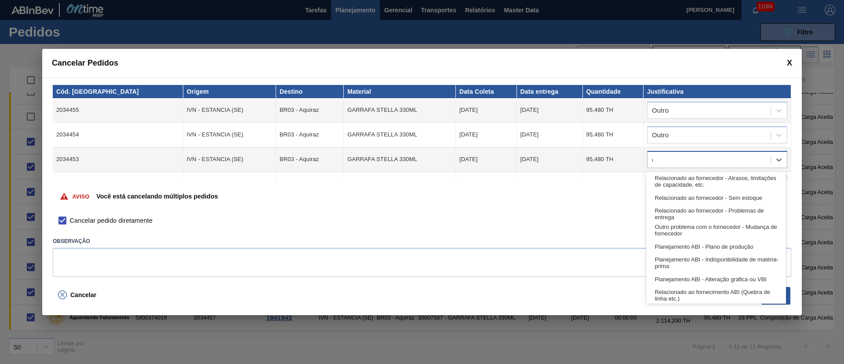
type input "ou"
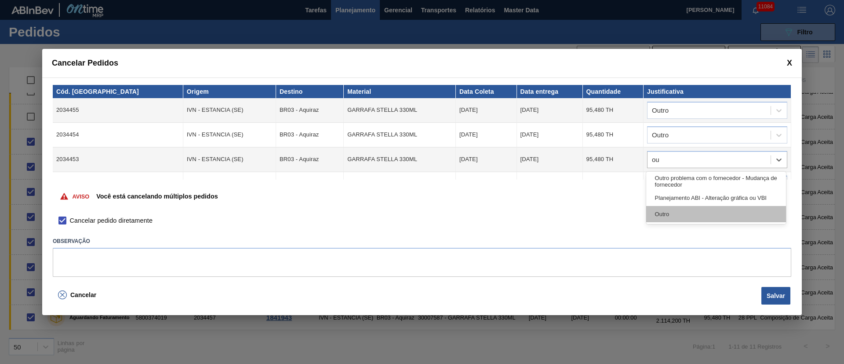
click at [677, 215] on div "Outro" at bounding box center [716, 214] width 140 height 16
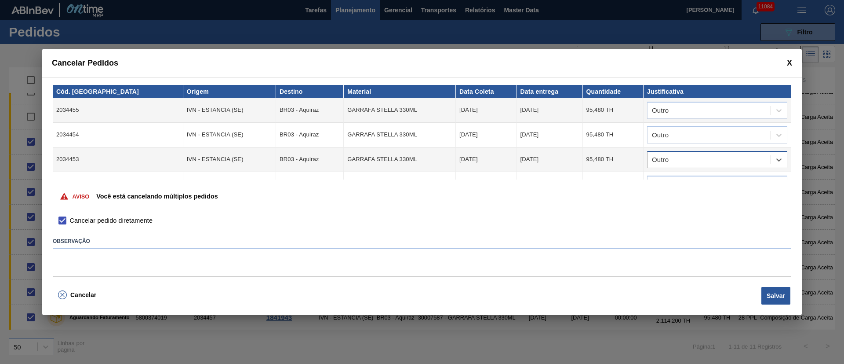
scroll to position [66, 0]
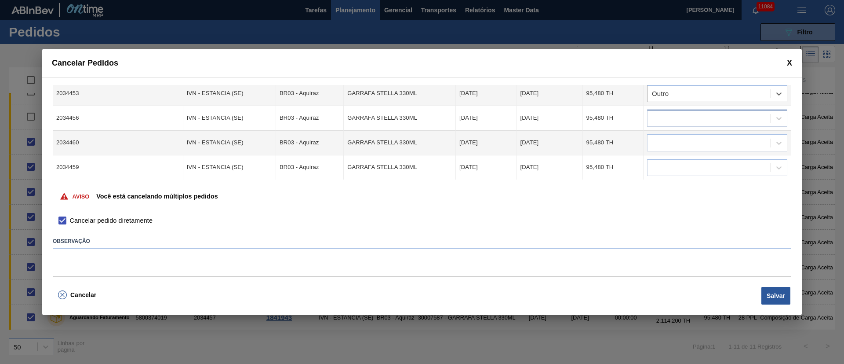
click at [663, 116] on div at bounding box center [709, 118] width 123 height 13
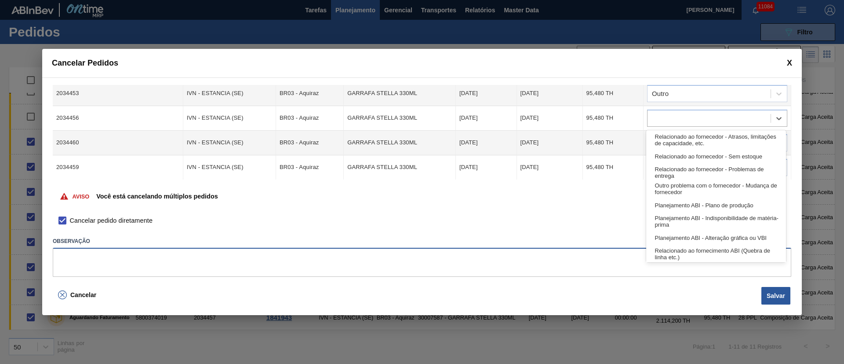
click at [248, 260] on textarea at bounding box center [422, 262] width 739 height 29
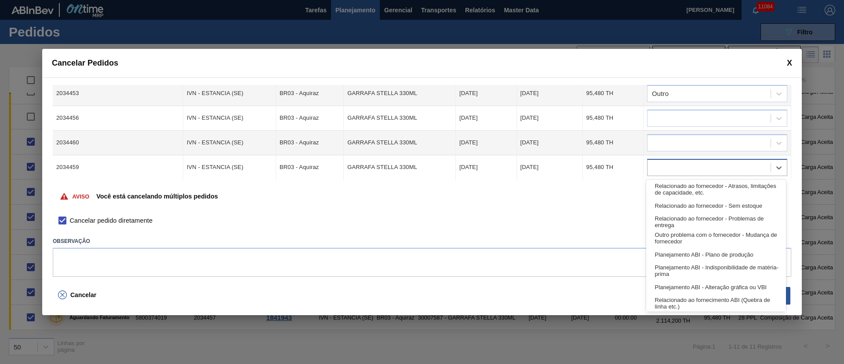
click at [681, 169] on div at bounding box center [709, 167] width 123 height 13
click at [676, 189] on div "Relacionado ao fornecedor - Atrasos, limitações de capacidade, etc." at bounding box center [716, 189] width 140 height 16
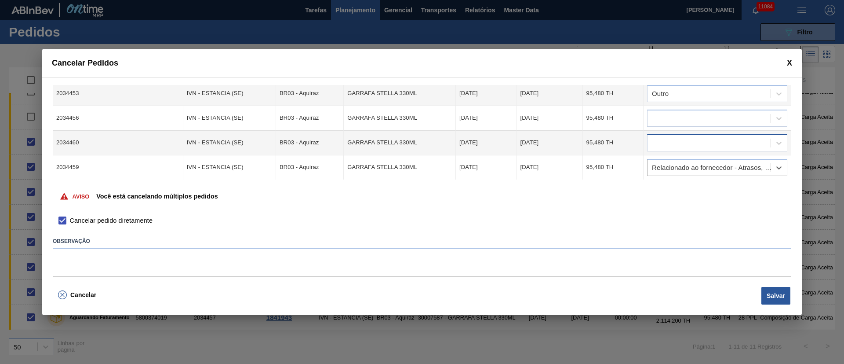
click at [675, 144] on div at bounding box center [709, 142] width 123 height 13
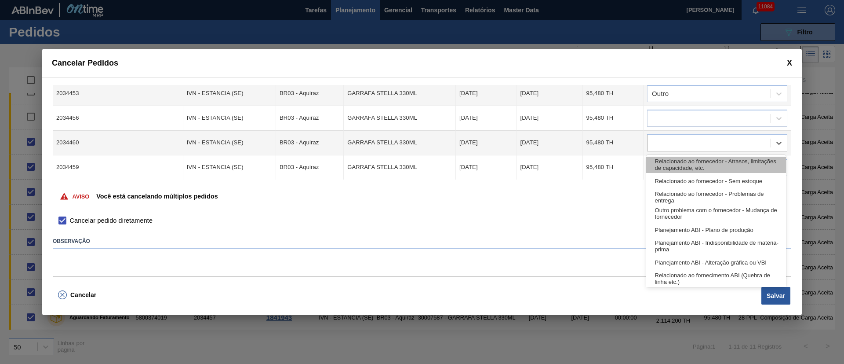
click at [669, 168] on div "Relacionado ao fornecedor - Atrasos, limitações de capacidade, etc." at bounding box center [716, 165] width 140 height 16
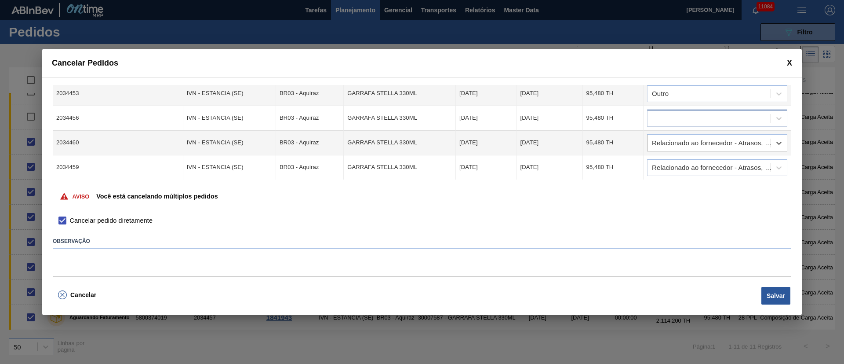
click at [668, 123] on div at bounding box center [709, 118] width 123 height 13
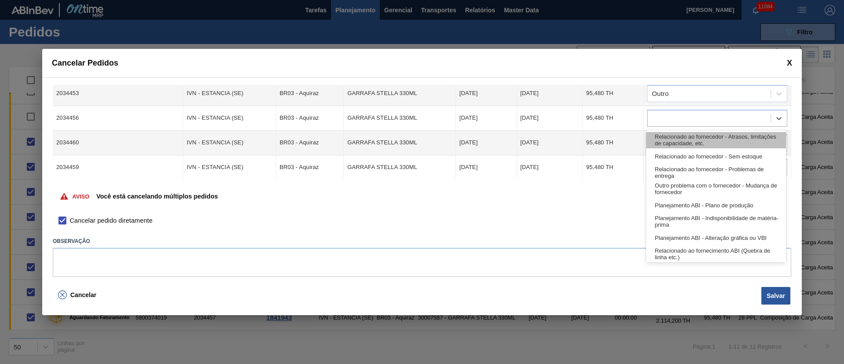
click at [669, 143] on div "Relacionado ao fornecedor - Atrasos, limitações de capacidade, etc." at bounding box center [716, 140] width 140 height 16
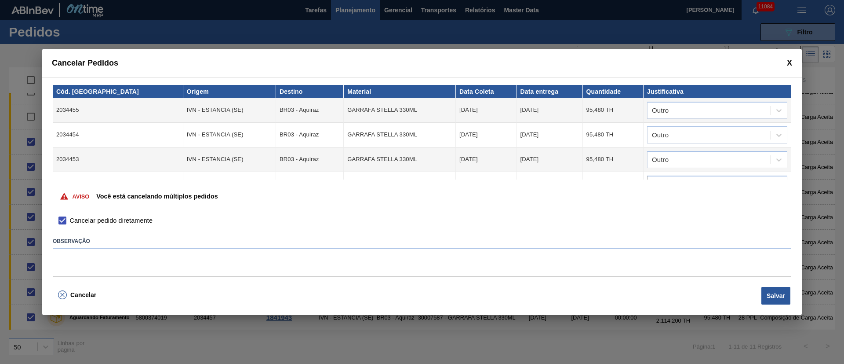
scroll to position [116, 0]
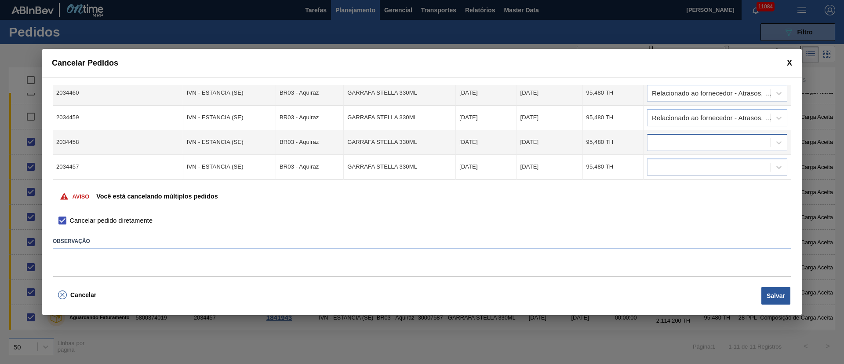
click at [686, 142] on div at bounding box center [709, 142] width 123 height 13
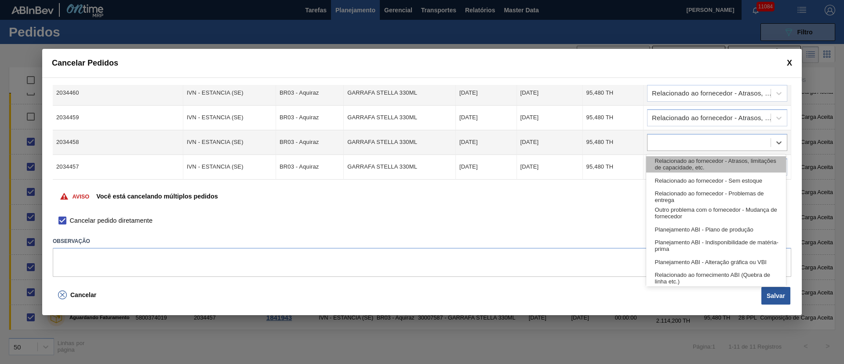
click at [667, 169] on div "Relacionado ao fornecedor - Atrasos, limitações de capacidade, etc." at bounding box center [716, 164] width 140 height 16
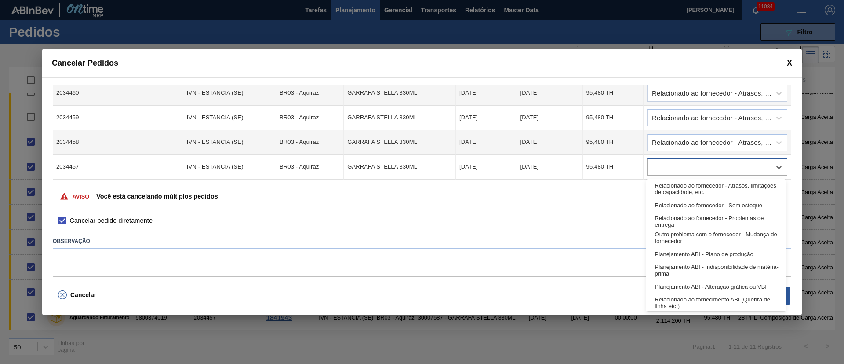
click at [666, 162] on div at bounding box center [709, 167] width 123 height 13
click at [672, 192] on div "Relacionado ao fornecedor - Atrasos, limitações de capacidade, etc." at bounding box center [716, 189] width 140 height 16
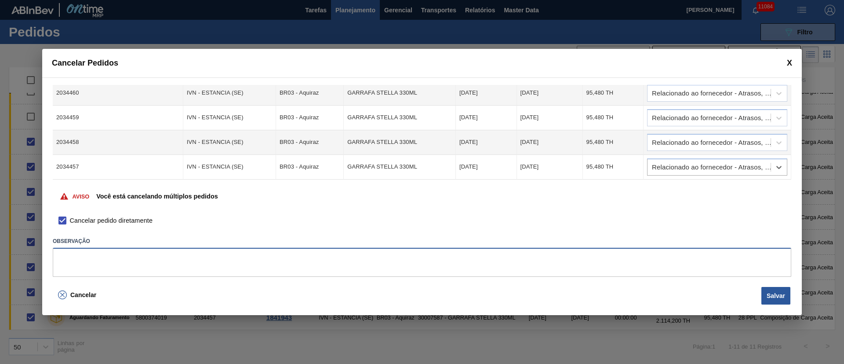
click at [483, 270] on textarea at bounding box center [422, 262] width 739 height 29
type textarea ","
click at [776, 291] on button "Salvar" at bounding box center [776, 296] width 29 height 18
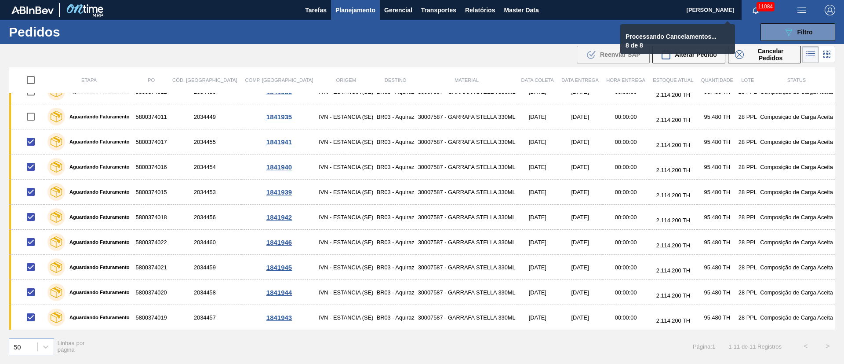
checkbox input "false"
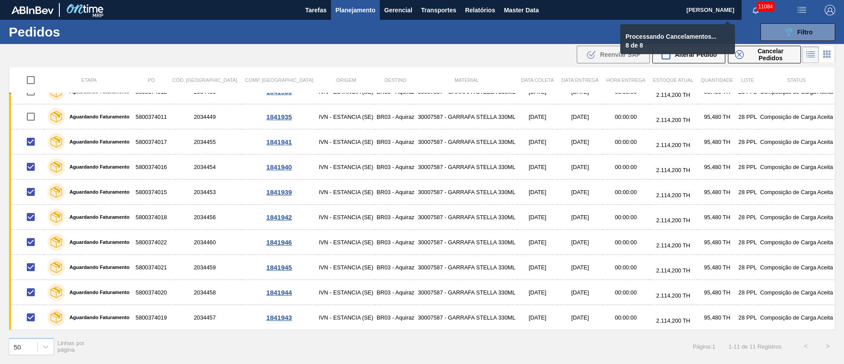
checkbox input "false"
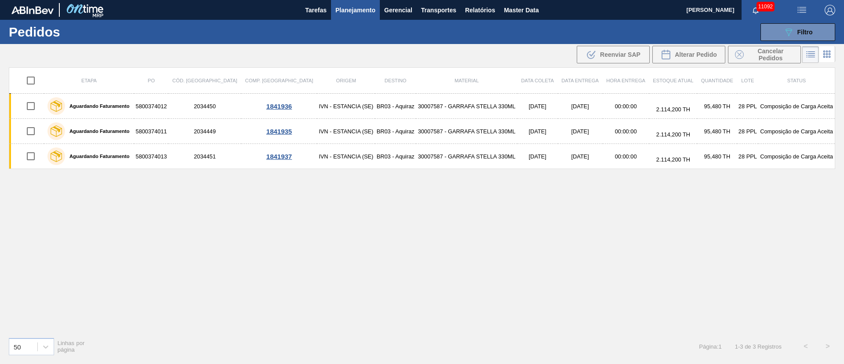
scroll to position [0, 0]
click at [791, 29] on icon "089F7B8B-B2A5-4AFE-B5C0-19BA573D28AC" at bounding box center [789, 32] width 11 height 11
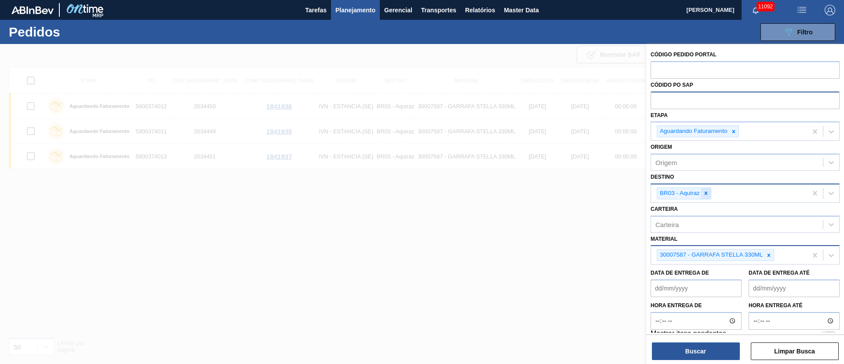
click at [705, 196] on div at bounding box center [706, 193] width 10 height 11
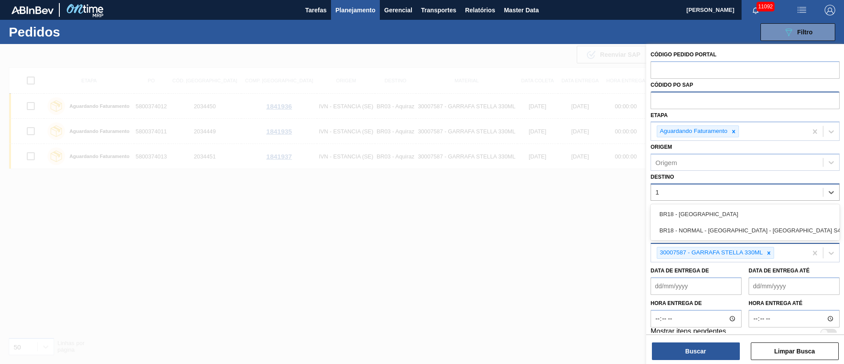
type input "18"
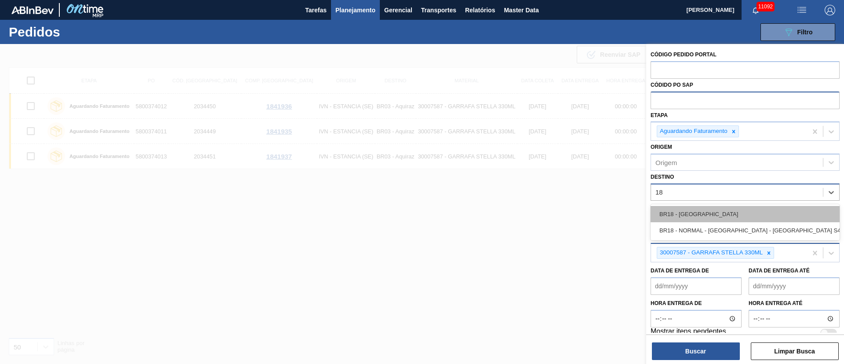
click at [702, 210] on div "BR18 - [GEOGRAPHIC_DATA]" at bounding box center [745, 214] width 189 height 16
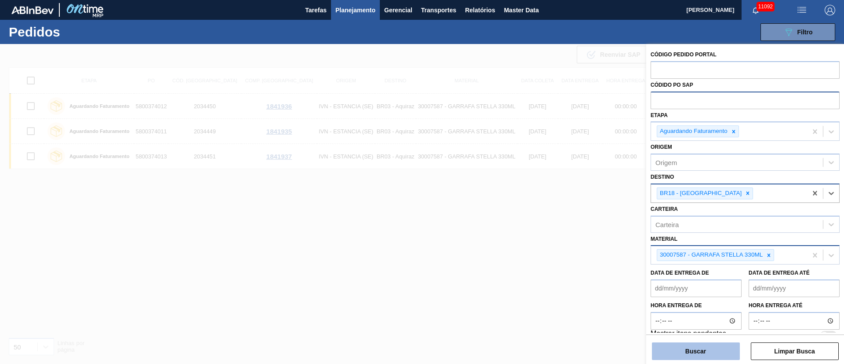
click at [709, 351] on button "Buscar" at bounding box center [696, 351] width 88 height 18
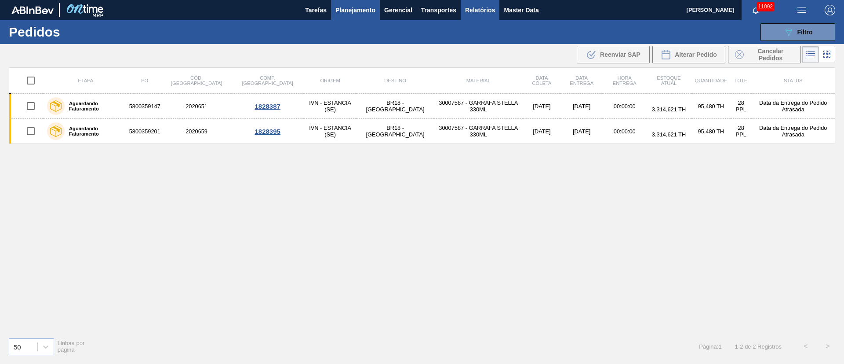
click at [471, 8] on span "Relatórios" at bounding box center [480, 10] width 30 height 11
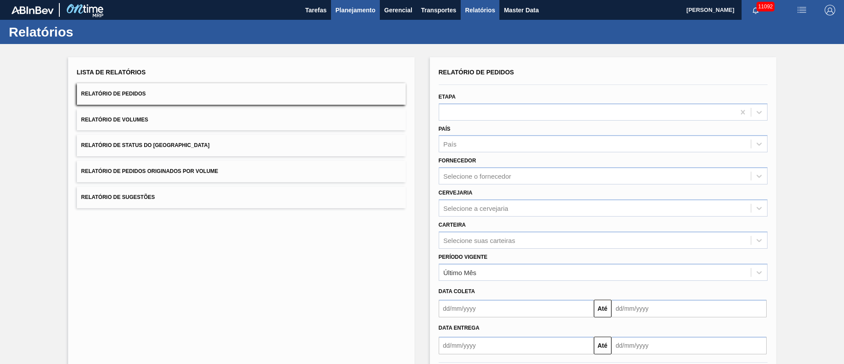
click at [344, 15] on button "Planejamento" at bounding box center [355, 10] width 49 height 20
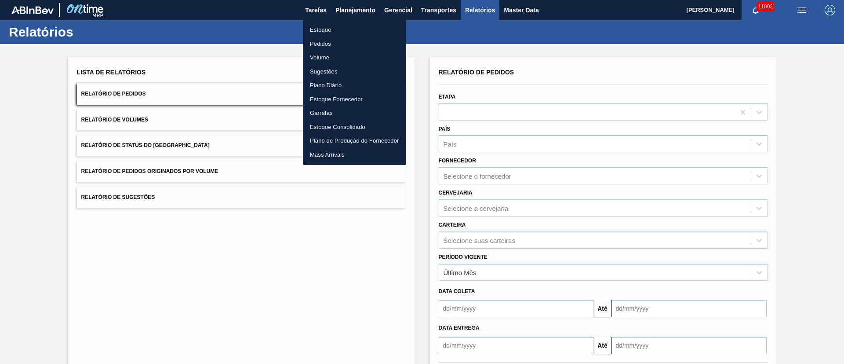
click at [226, 37] on div at bounding box center [422, 182] width 844 height 364
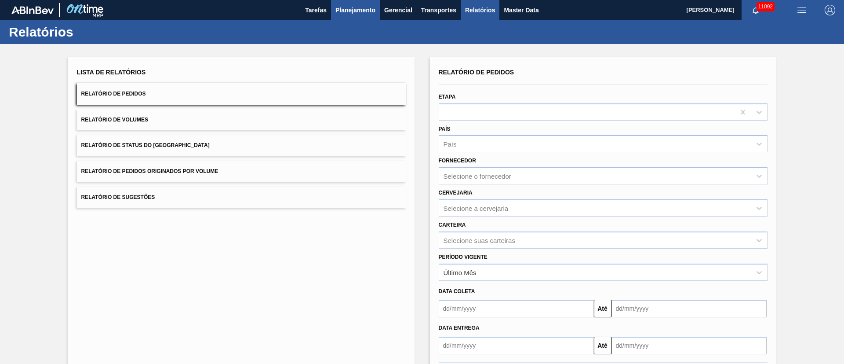
click at [349, 13] on span "Planejamento" at bounding box center [356, 10] width 40 height 11
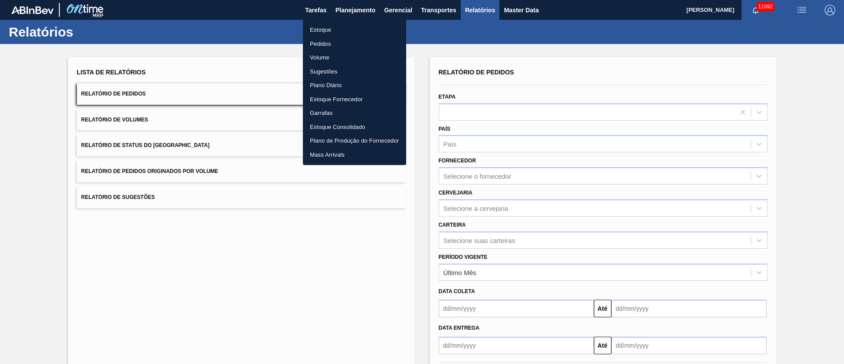
click at [324, 44] on li "Pedidos" at bounding box center [354, 44] width 103 height 14
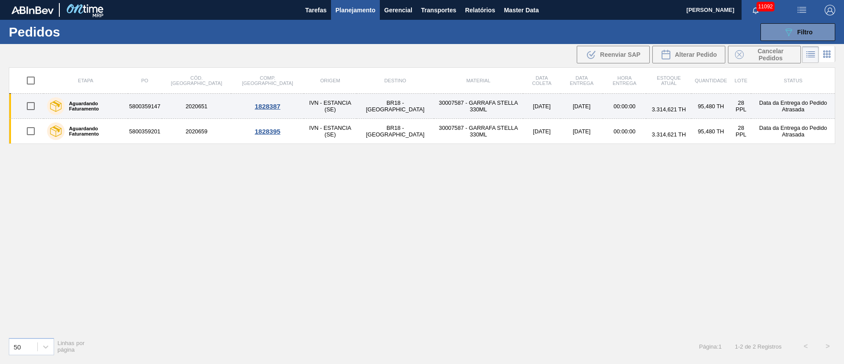
click at [31, 107] on input "checkbox" at bounding box center [31, 106] width 18 height 18
checkbox input "true"
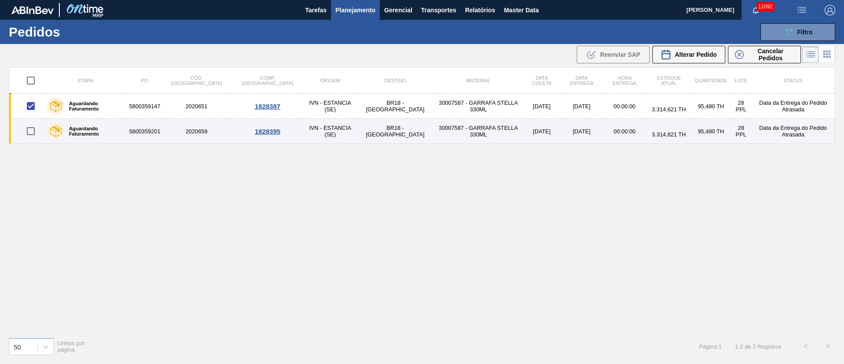
click at [30, 135] on input "checkbox" at bounding box center [31, 131] width 18 height 18
checkbox input "true"
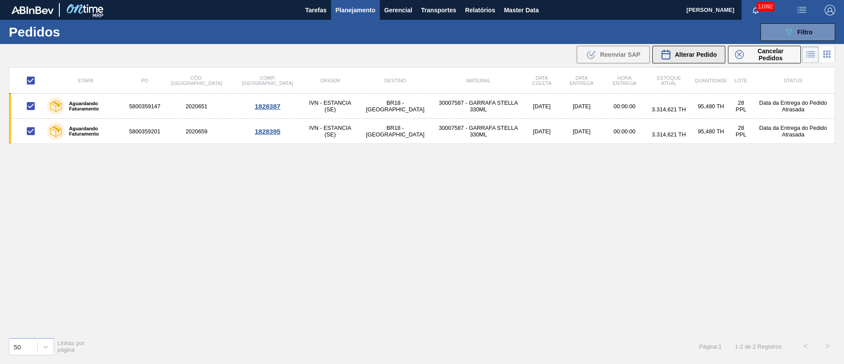
click at [699, 60] on button "Alterar Pedido" at bounding box center [689, 55] width 73 height 18
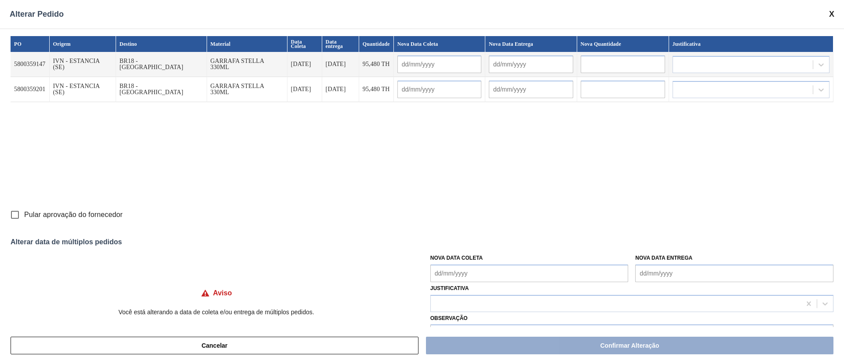
click at [464, 274] on Coleta "Nova Data Coleta" at bounding box center [530, 273] width 198 height 18
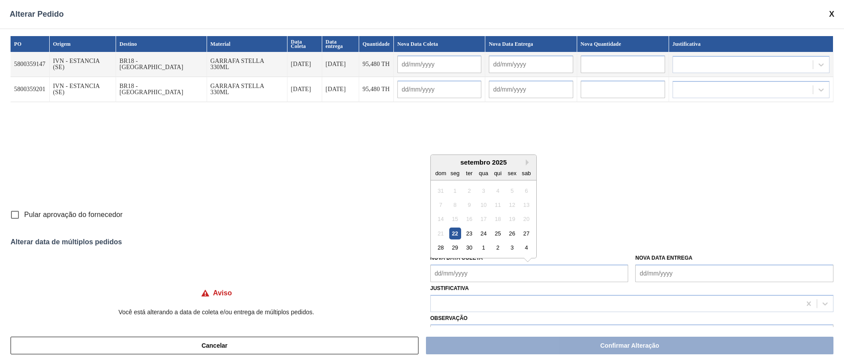
click at [453, 232] on div "22" at bounding box center [455, 233] width 12 height 12
type Coleta "[DATE]"
type input "[DATE]"
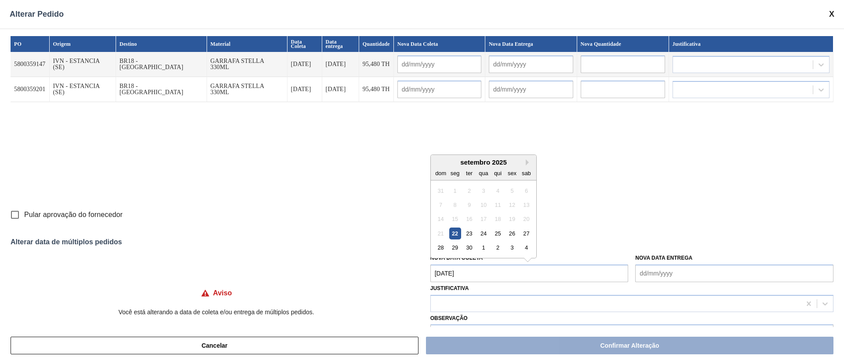
type input "[DATE]"
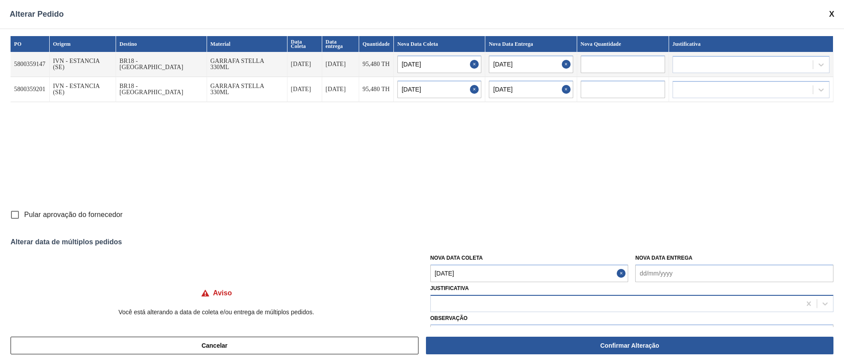
click at [464, 299] on div at bounding box center [616, 303] width 370 height 13
type input "ou"
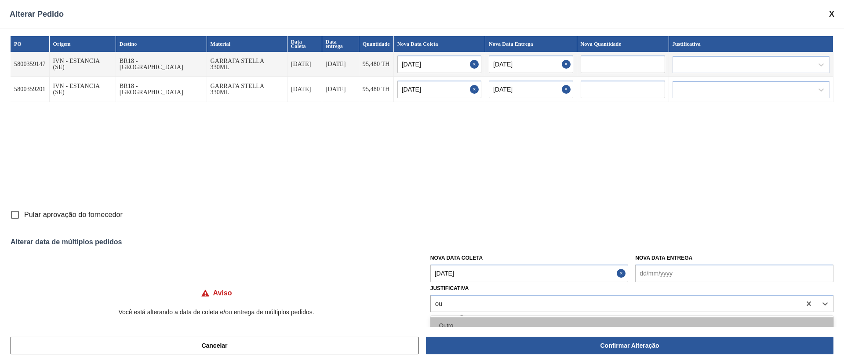
click at [454, 322] on div "Outro" at bounding box center [632, 325] width 403 height 16
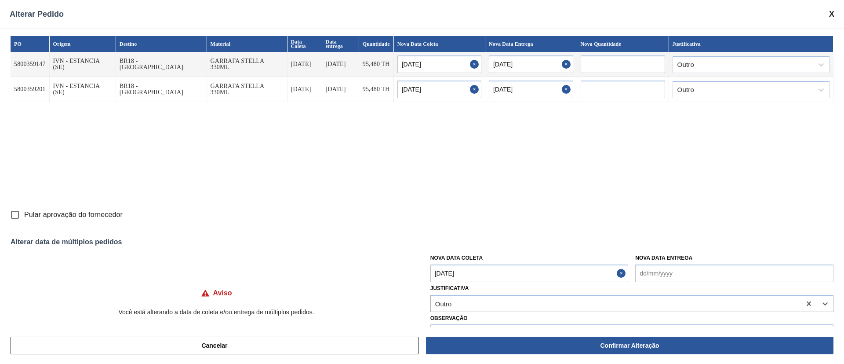
click at [16, 217] on input "Pular aprovação do fornecedor" at bounding box center [15, 214] width 18 height 18
checkbox input "true"
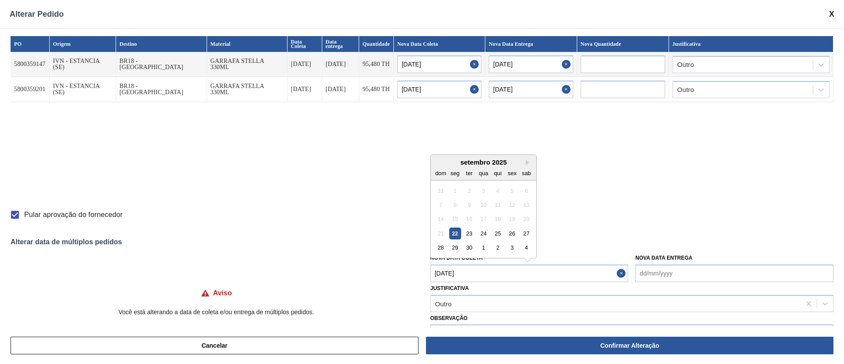
click at [462, 277] on Coleta "[DATE]" at bounding box center [530, 273] width 198 height 18
click at [467, 233] on div "23" at bounding box center [470, 233] width 12 height 12
type Coleta "[DATE]"
type input "[DATE]"
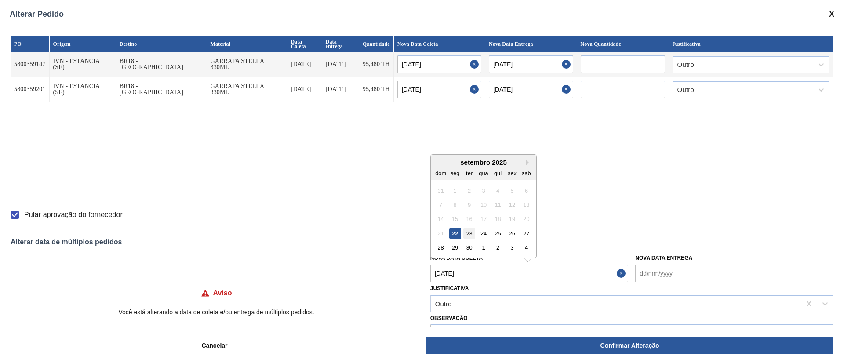
type input "[DATE]"
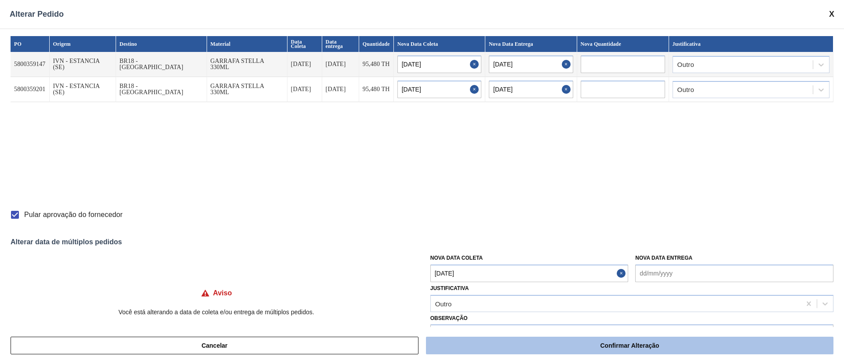
click at [536, 341] on button "Confirmar Alteração" at bounding box center [630, 345] width 408 height 18
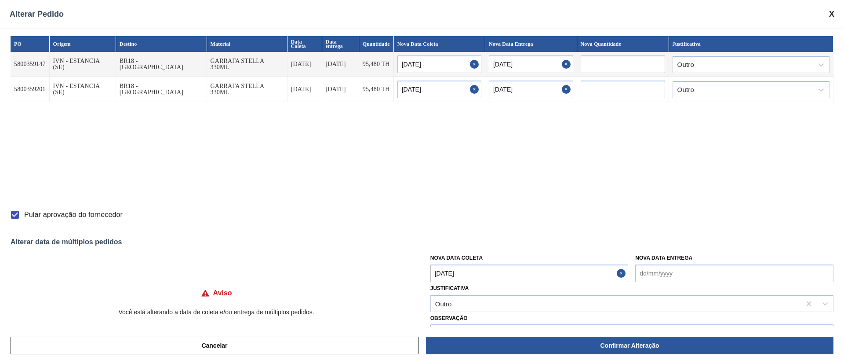
checkbox input "false"
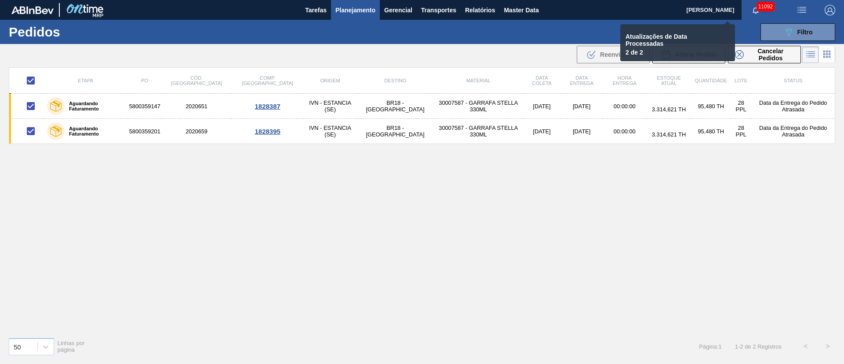
checkbox input "false"
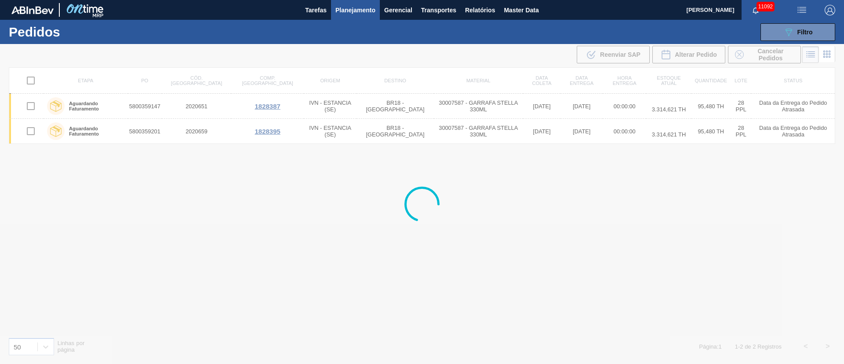
click at [804, 8] on img "button" at bounding box center [802, 10] width 11 height 11
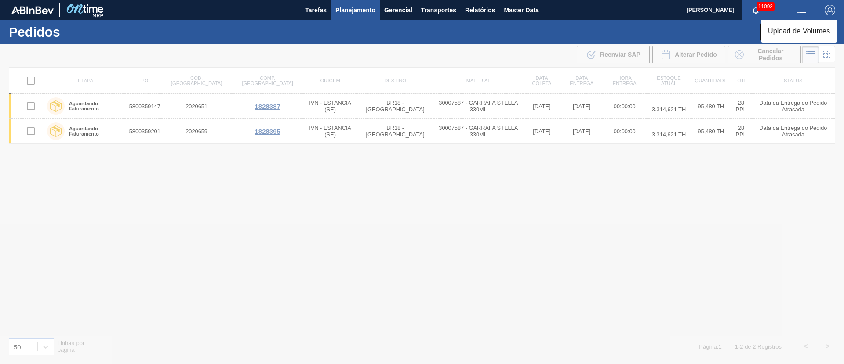
click at [785, 30] on li "Upload de Volumes" at bounding box center [799, 31] width 76 height 16
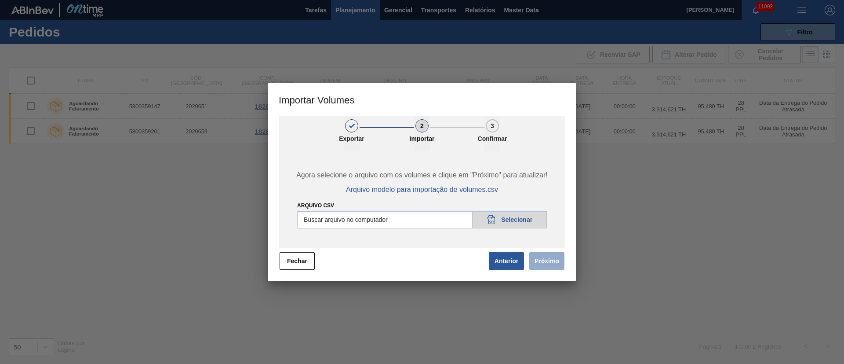
click at [508, 212] on input "Arquivo csv" at bounding box center [422, 220] width 250 height 18
type input "C:\fakepath\PedidoVolumeModeloImportacao (83).csv"
click at [555, 261] on button "Próximo" at bounding box center [547, 261] width 35 height 18
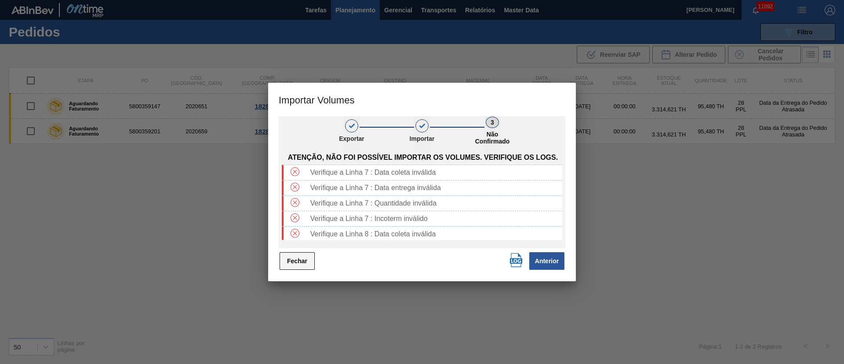
click at [287, 262] on button "Fechar" at bounding box center [297, 261] width 35 height 18
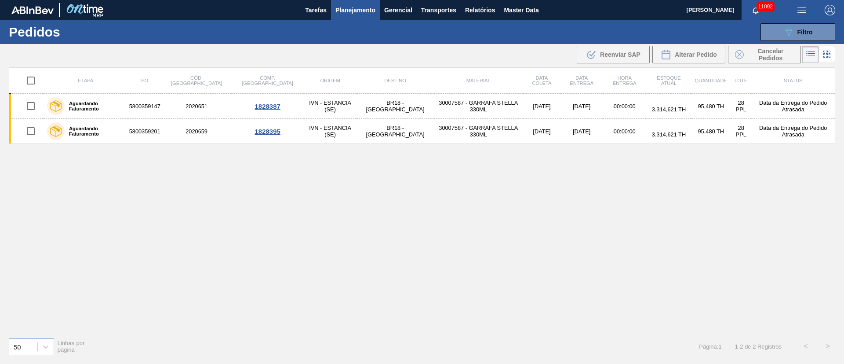
click at [802, 7] on img "button" at bounding box center [802, 10] width 11 height 11
drag, startPoint x: 800, startPoint y: 33, endPoint x: 509, endPoint y: 60, distance: 291.6
click at [800, 33] on li "Upload de Volumes" at bounding box center [799, 31] width 76 height 16
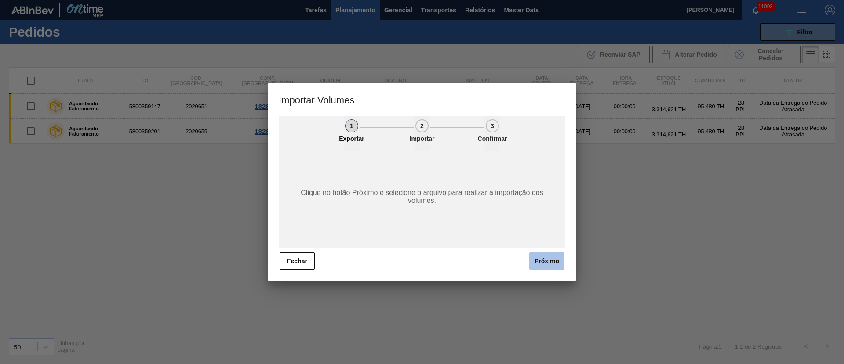
click at [545, 258] on button "Próximo" at bounding box center [547, 261] width 35 height 18
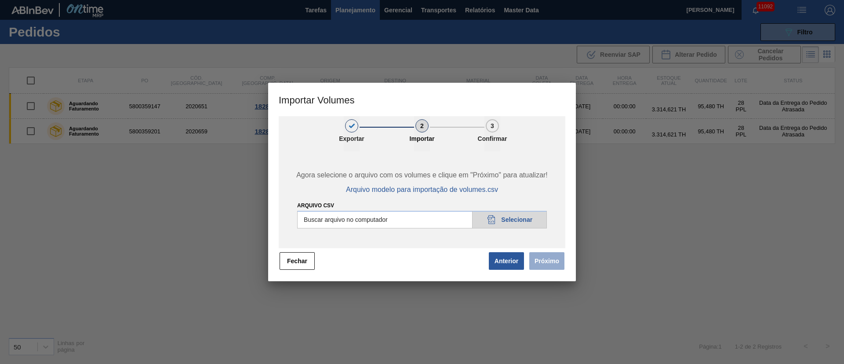
click at [510, 223] on input "Arquivo csv" at bounding box center [422, 220] width 250 height 18
type input "C:\fakepath\PedidoVolumeModeloImportacao (83).csv"
click at [541, 263] on button "Próximo" at bounding box center [547, 261] width 35 height 18
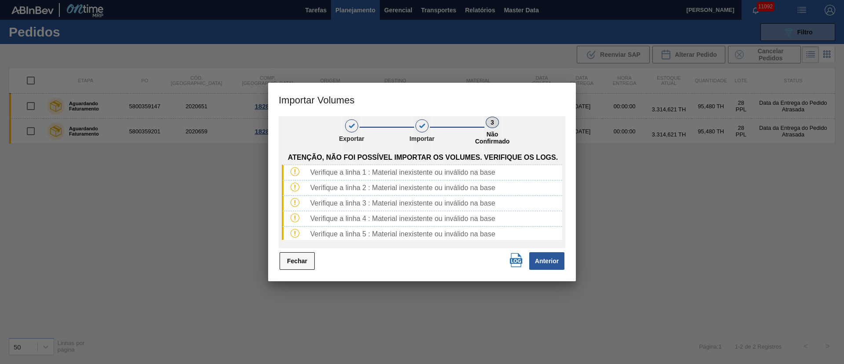
click at [301, 267] on button "Fechar" at bounding box center [297, 261] width 35 height 18
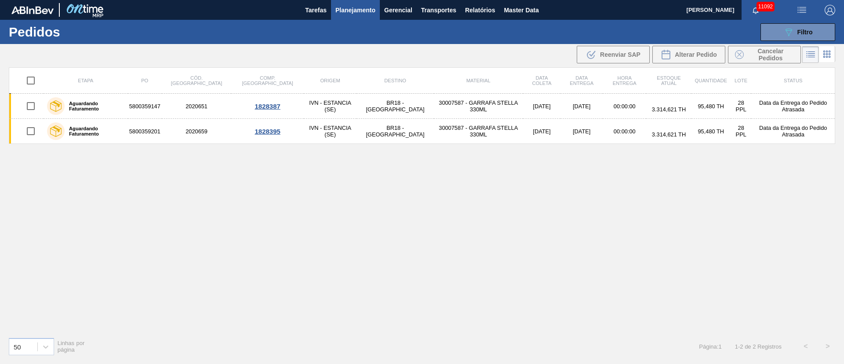
click at [547, 325] on div "Etapa PO Cód. Pedido Comp. Carga Origem Destino Material Data coleta Data entre…" at bounding box center [422, 198] width 827 height 263
click at [802, 11] on img "button" at bounding box center [802, 10] width 11 height 11
click at [795, 34] on li "Upload de Volumes" at bounding box center [799, 31] width 76 height 16
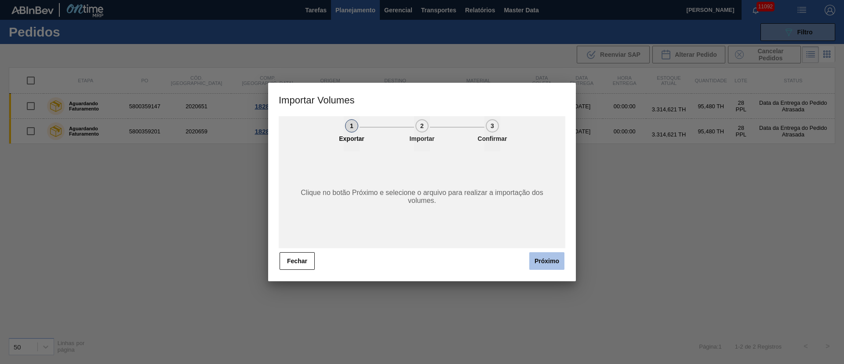
click at [553, 262] on button "Próximo" at bounding box center [547, 261] width 35 height 18
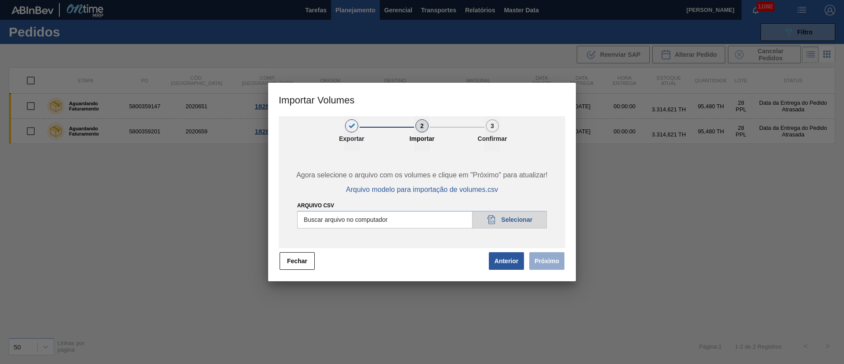
click at [516, 221] on input "Arquivo csv" at bounding box center [422, 220] width 250 height 18
type input "C:\fakepath\PedidoVolumeModeloImportacao (83).csv"
click at [553, 253] on button "Próximo" at bounding box center [547, 261] width 35 height 18
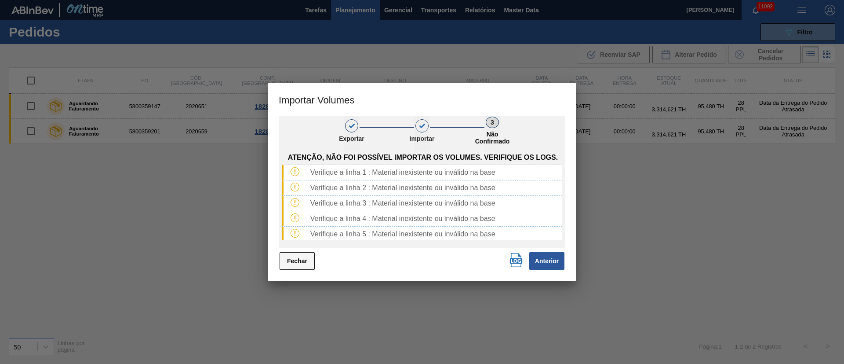
click at [287, 264] on button "Fechar" at bounding box center [297, 261] width 35 height 18
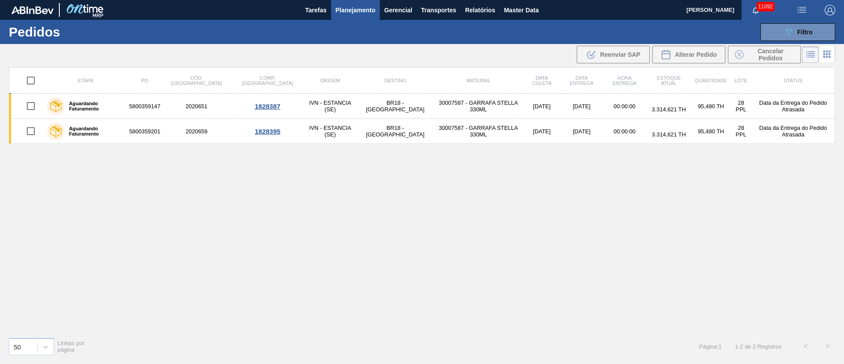
click at [807, 5] on img "button" at bounding box center [802, 10] width 11 height 11
click at [792, 30] on li "Upload de Volumes" at bounding box center [799, 31] width 76 height 16
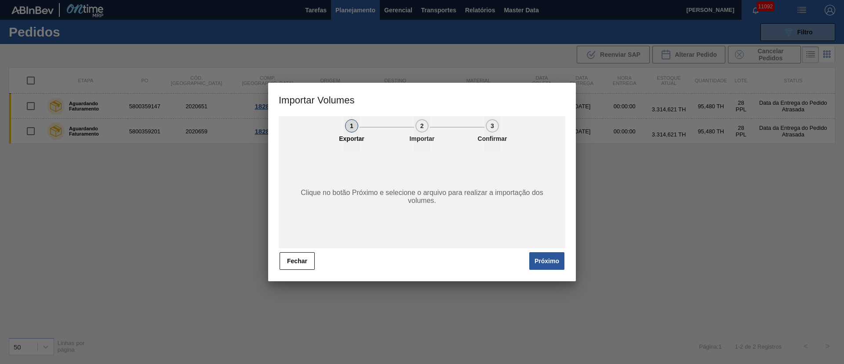
drag, startPoint x: 536, startPoint y: 255, endPoint x: 543, endPoint y: 250, distance: 8.5
click at [537, 255] on button "Próximo" at bounding box center [547, 261] width 35 height 18
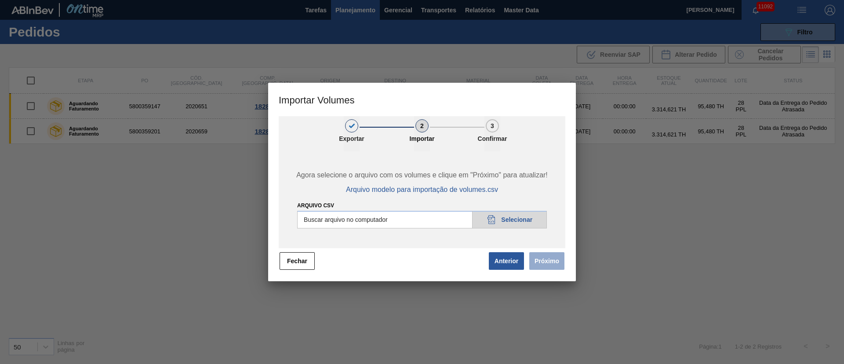
click at [514, 217] on input "Arquivo csv" at bounding box center [422, 220] width 250 height 18
type input "C:\fakepath\PedidoVolumeModeloImportacao (83).csv"
click at [544, 258] on button "Próximo" at bounding box center [547, 261] width 35 height 18
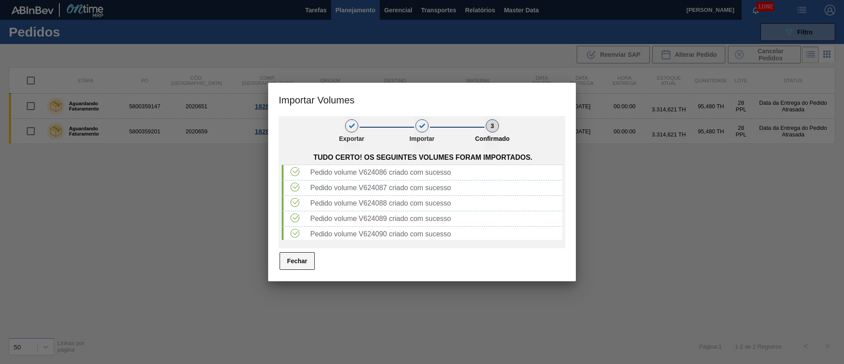
click at [306, 258] on button "Fechar" at bounding box center [297, 261] width 35 height 18
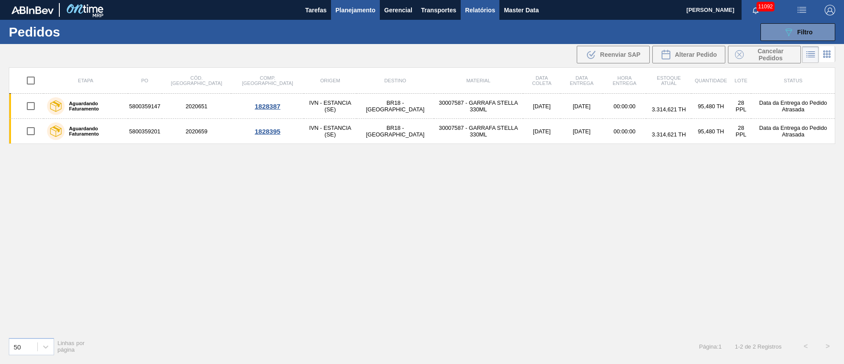
click at [483, 16] on button "Relatórios" at bounding box center [480, 10] width 39 height 20
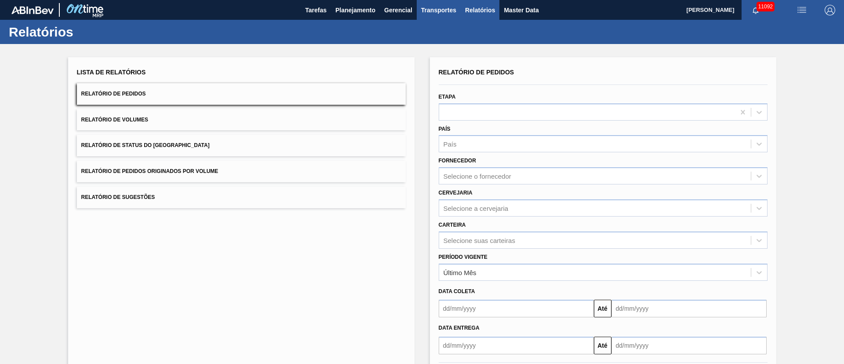
click at [438, 15] on button "Transportes" at bounding box center [439, 10] width 44 height 20
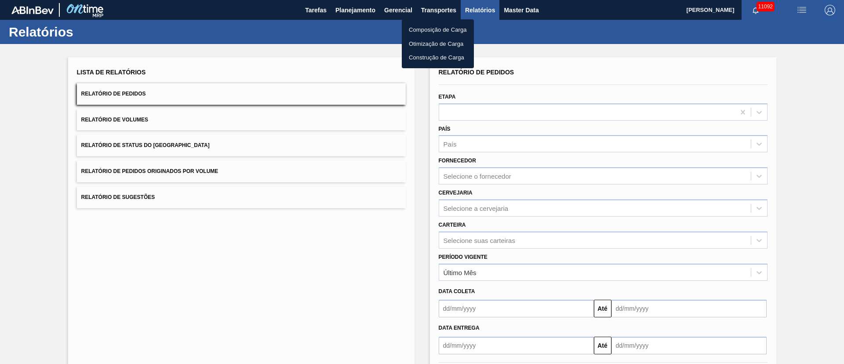
click at [429, 44] on li "Otimização de Carga" at bounding box center [438, 44] width 72 height 14
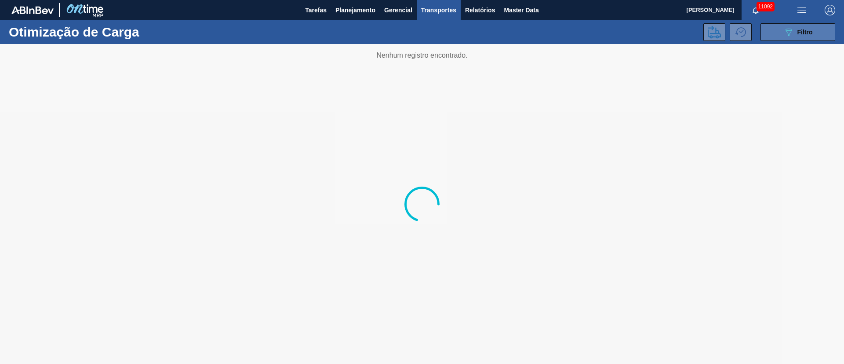
click at [793, 32] on div "089F7B8B-B2A5-4AFE-B5C0-19BA573D28AC Filtro" at bounding box center [798, 32] width 29 height 11
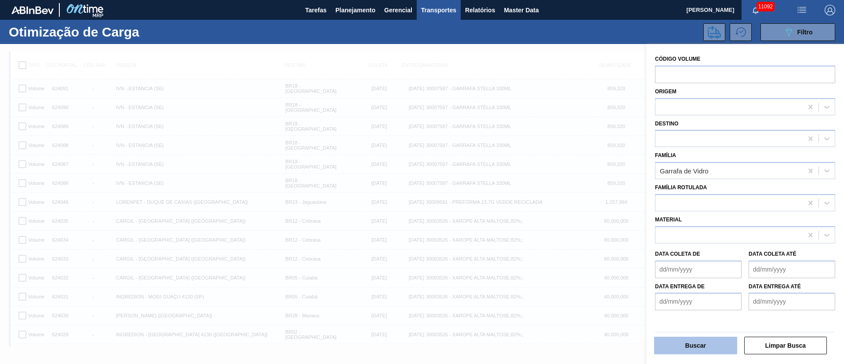
click at [701, 339] on button "Buscar" at bounding box center [695, 345] width 83 height 18
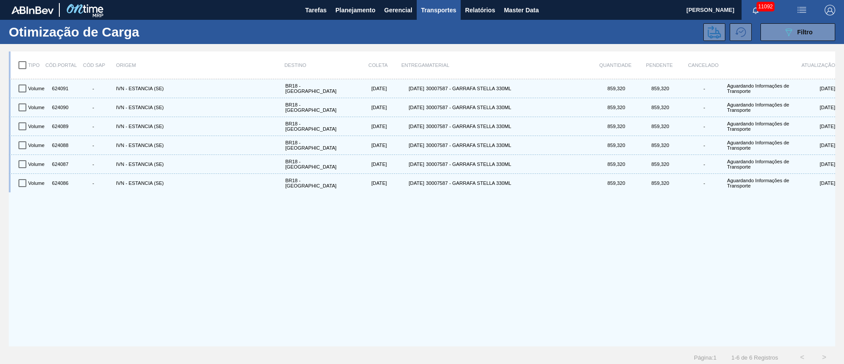
click at [23, 61] on input "checkbox" at bounding box center [22, 65] width 18 height 18
checkbox input "true"
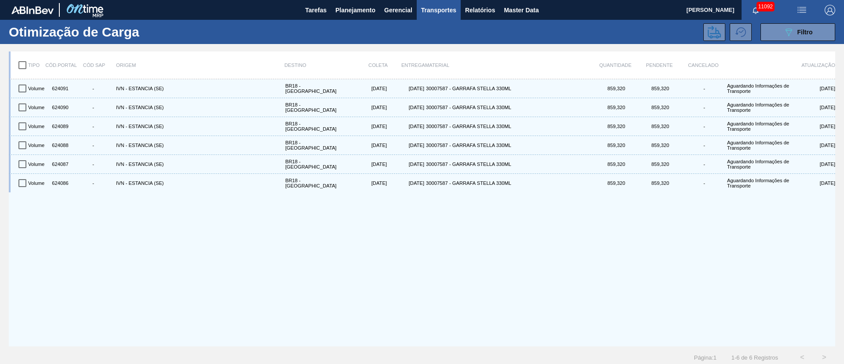
checkbox input "true"
click at [708, 30] on icon at bounding box center [714, 32] width 13 height 13
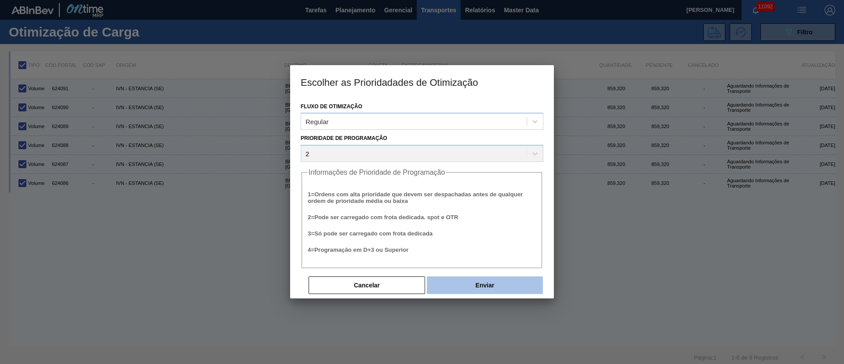
click at [482, 282] on button "Enviar" at bounding box center [485, 285] width 116 height 18
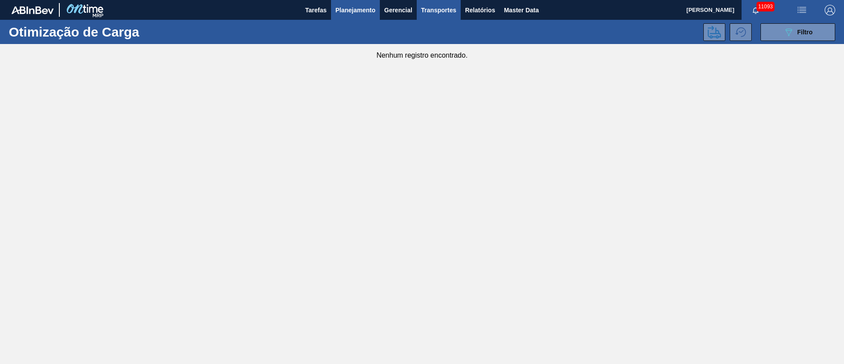
click at [348, 17] on button "Planejamento" at bounding box center [355, 10] width 49 height 20
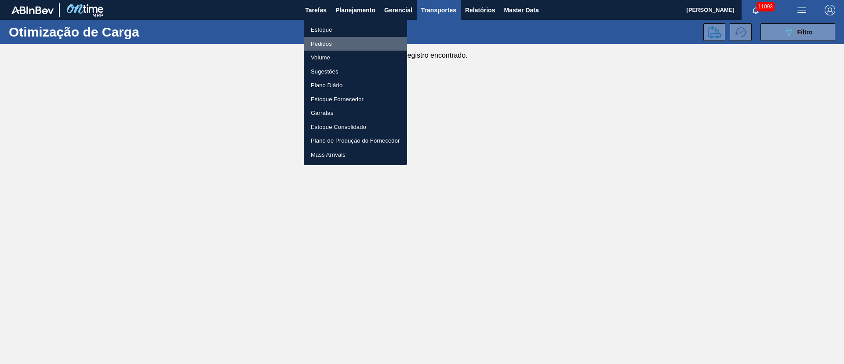
click at [321, 44] on li "Pedidos" at bounding box center [355, 44] width 103 height 14
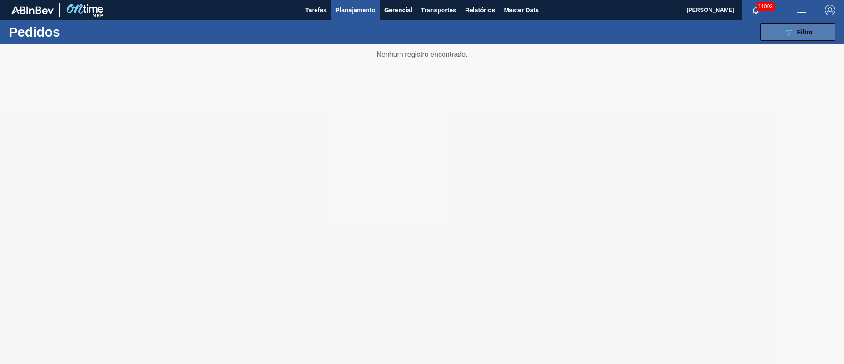
click at [776, 32] on button "089F7B8B-B2A5-4AFE-B5C0-19BA573D28AC Filtro" at bounding box center [798, 32] width 75 height 18
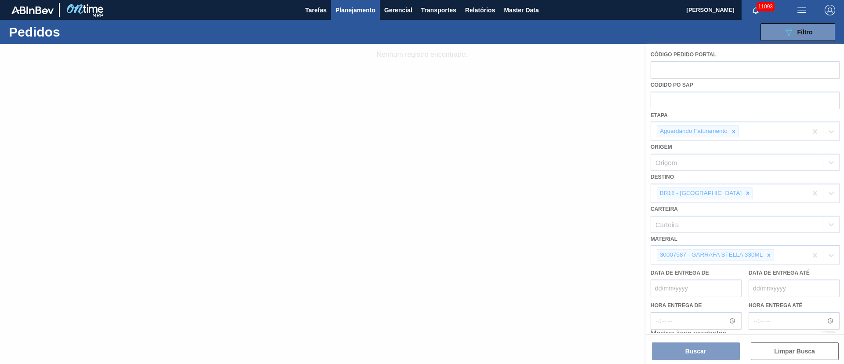
click at [736, 128] on div at bounding box center [422, 204] width 844 height 320
click at [718, 191] on div at bounding box center [422, 204] width 844 height 320
click at [771, 257] on div at bounding box center [422, 204] width 844 height 320
click at [720, 193] on div at bounding box center [422, 204] width 844 height 320
click at [768, 255] on div at bounding box center [422, 204] width 844 height 320
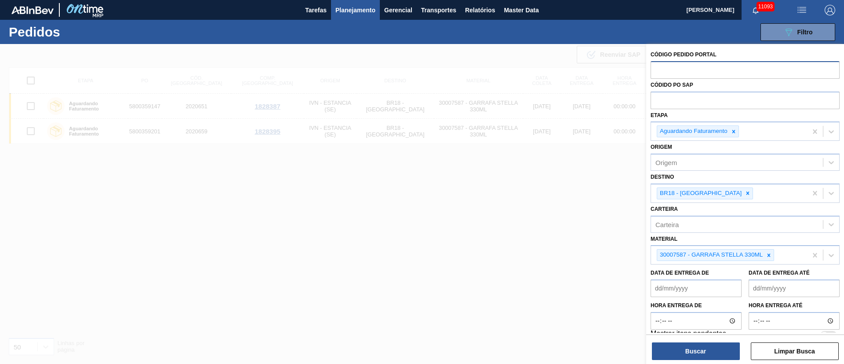
click at [673, 71] on input "text" at bounding box center [745, 69] width 189 height 17
paste input "text"
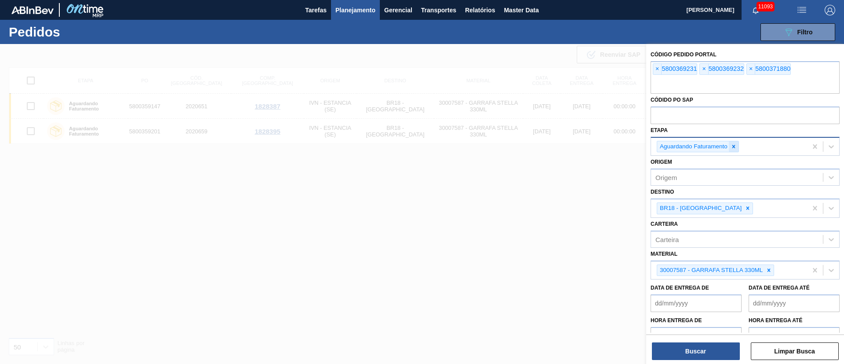
drag, startPoint x: 732, startPoint y: 146, endPoint x: 732, endPoint y: 199, distance: 53.2
click at [732, 146] on icon at bounding box center [734, 146] width 6 height 6
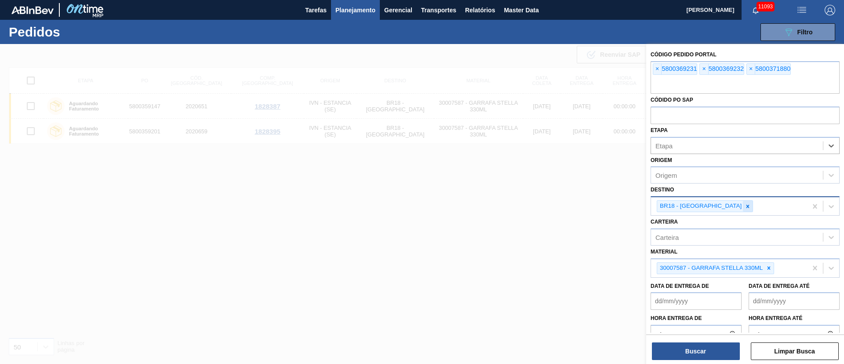
click at [745, 208] on icon at bounding box center [748, 206] width 6 height 6
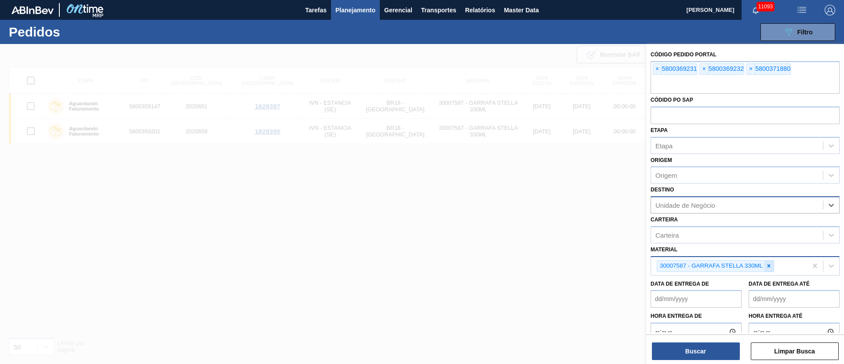
click at [770, 267] on icon at bounding box center [769, 265] width 3 height 3
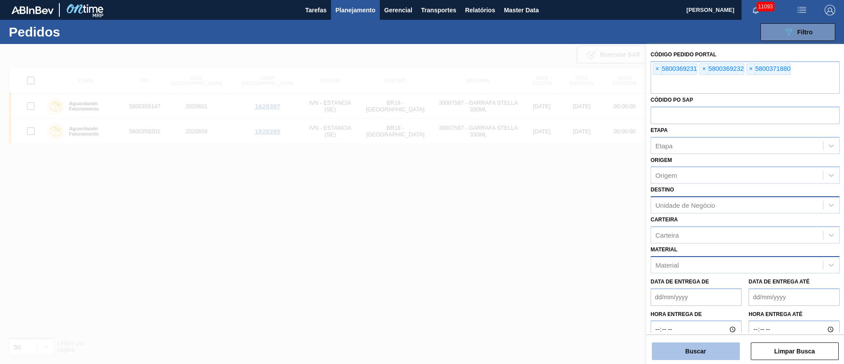
click at [700, 353] on button "Buscar" at bounding box center [696, 351] width 88 height 18
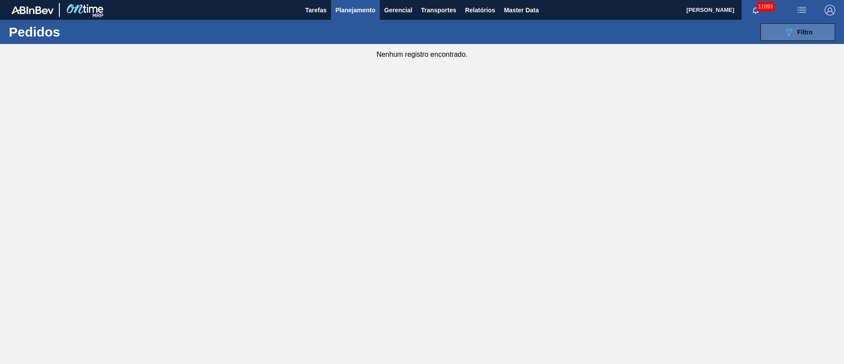
click at [810, 30] on span "Filtro" at bounding box center [805, 32] width 15 height 7
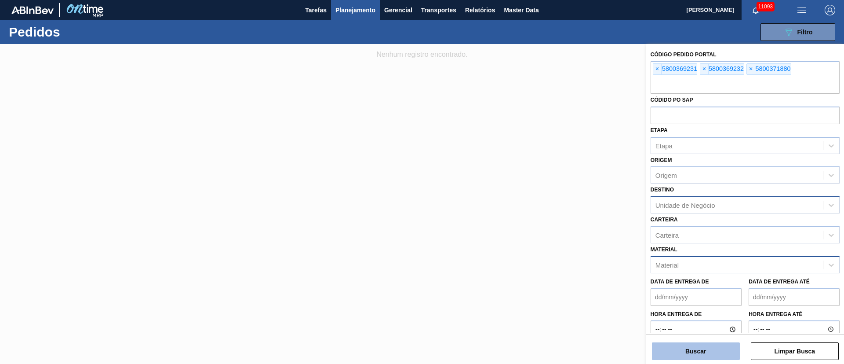
click at [693, 354] on button "Buscar" at bounding box center [696, 351] width 88 height 18
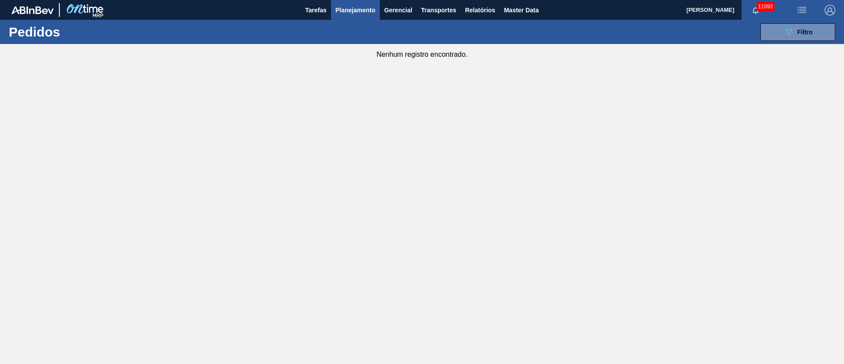
click at [364, 6] on span "Planejamento" at bounding box center [356, 10] width 40 height 11
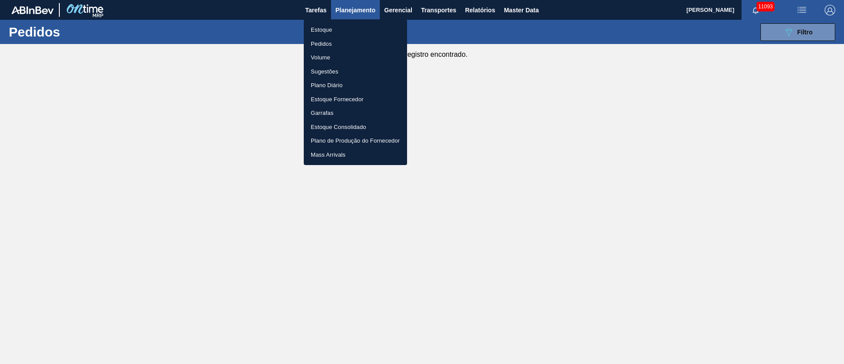
click at [330, 47] on li "Pedidos" at bounding box center [355, 44] width 103 height 14
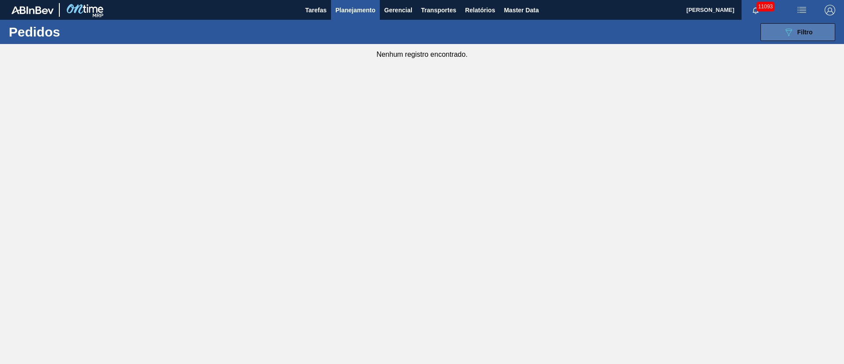
click at [800, 23] on button "089F7B8B-B2A5-4AFE-B5C0-19BA573D28AC Filtro" at bounding box center [798, 32] width 75 height 18
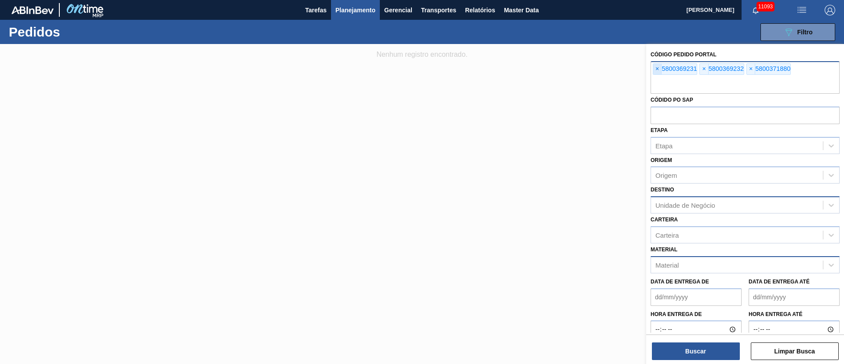
click at [660, 70] on span "×" at bounding box center [658, 69] width 8 height 11
click at [659, 70] on span "×" at bounding box center [658, 69] width 8 height 11
click at [659, 77] on input "text" at bounding box center [745, 85] width 189 height 17
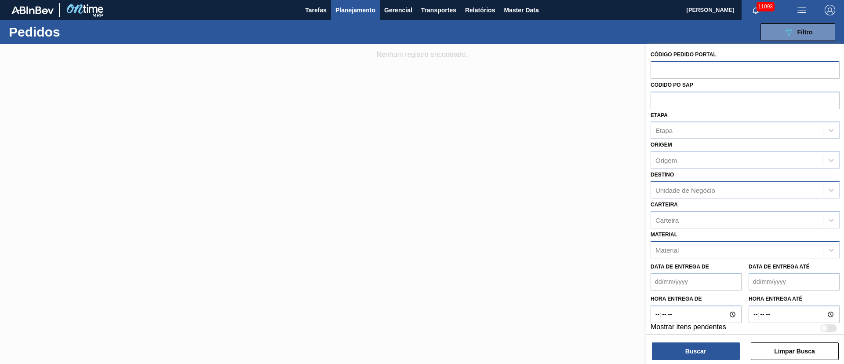
click at [659, 70] on input "text" at bounding box center [745, 69] width 189 height 17
click at [663, 102] on input "text" at bounding box center [745, 99] width 189 height 17
paste input "text"
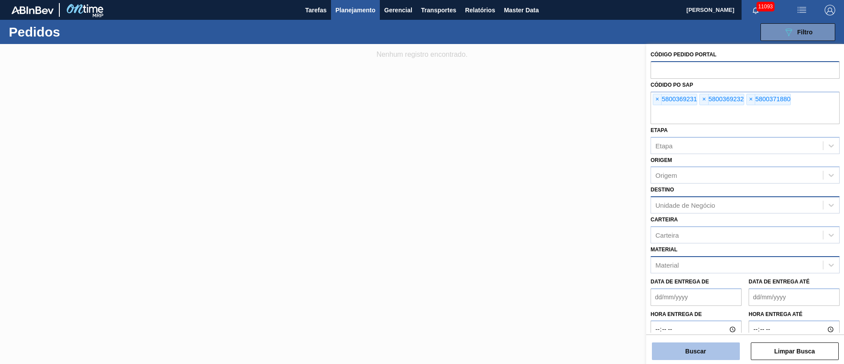
click at [717, 346] on button "Buscar" at bounding box center [696, 351] width 88 height 18
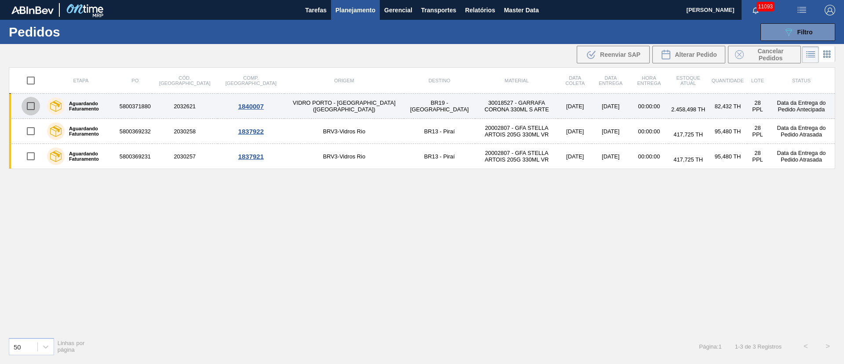
click at [32, 106] on input "checkbox" at bounding box center [31, 106] width 18 height 18
checkbox input "true"
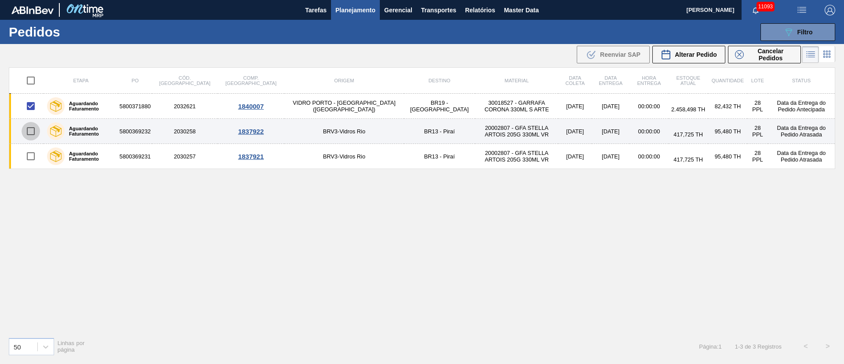
click at [30, 131] on input "checkbox" at bounding box center [31, 131] width 18 height 18
checkbox input "true"
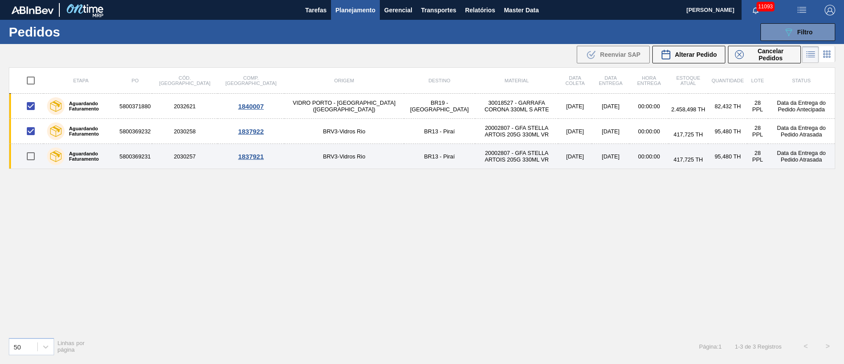
click at [30, 159] on input "checkbox" at bounding box center [31, 156] width 18 height 18
checkbox input "true"
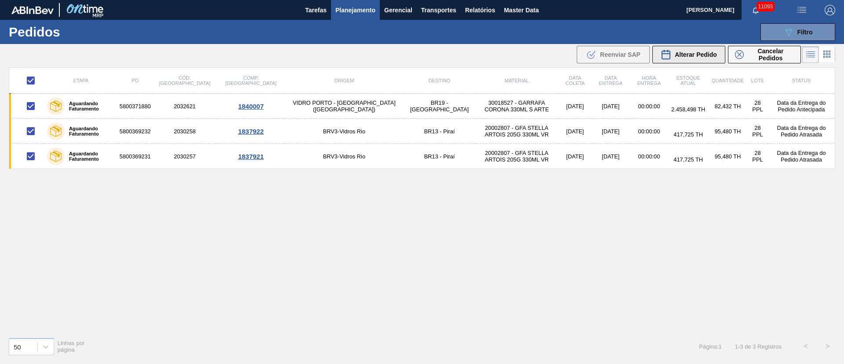
click at [696, 54] on span "Alterar Pedido" at bounding box center [696, 54] width 42 height 7
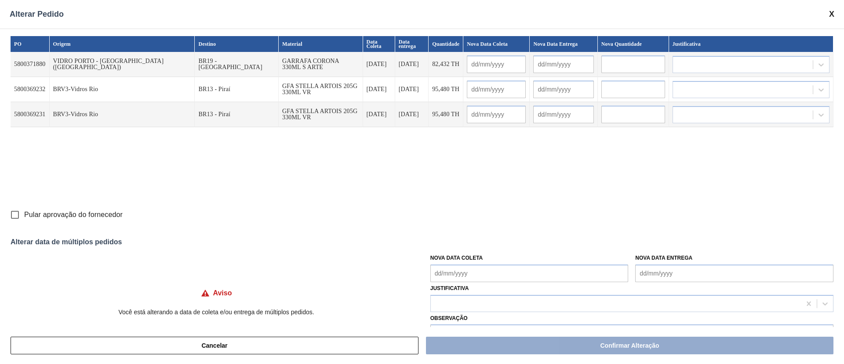
drag, startPoint x: 478, startPoint y: 266, endPoint x: 479, endPoint y: 273, distance: 7.5
click at [478, 270] on Coleta "Nova Data Coleta" at bounding box center [530, 273] width 198 height 18
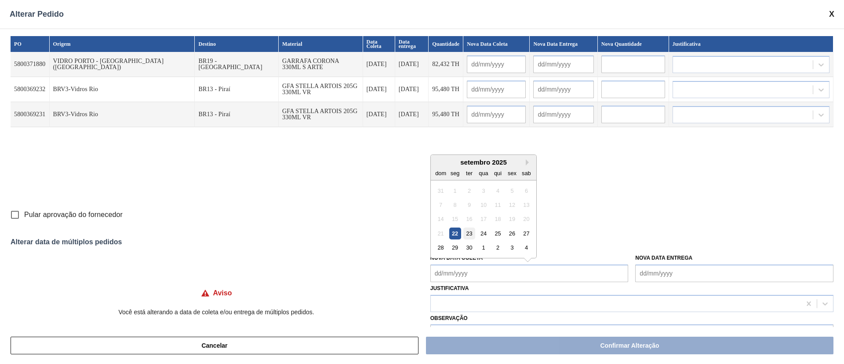
click at [472, 234] on div "23" at bounding box center [470, 233] width 12 height 12
type Coleta "[DATE]"
type input "[DATE]"
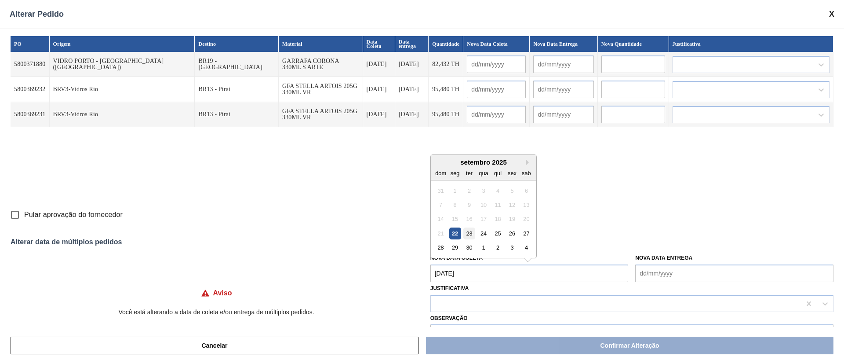
type input "[DATE]"
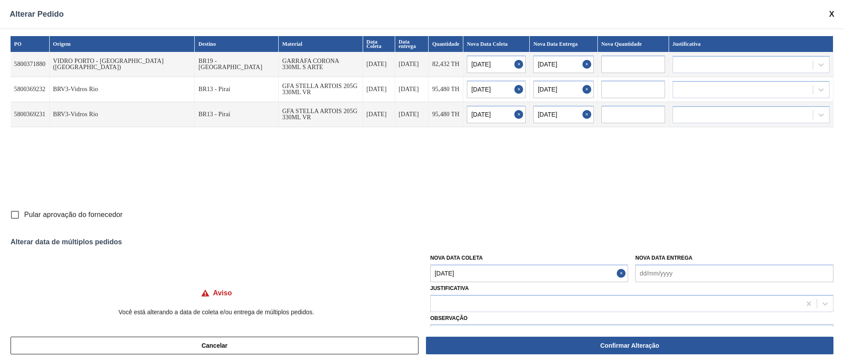
click at [17, 213] on input "Pular aprovação do fornecedor" at bounding box center [15, 214] width 18 height 18
checkbox input "true"
click at [444, 299] on div at bounding box center [616, 303] width 370 height 13
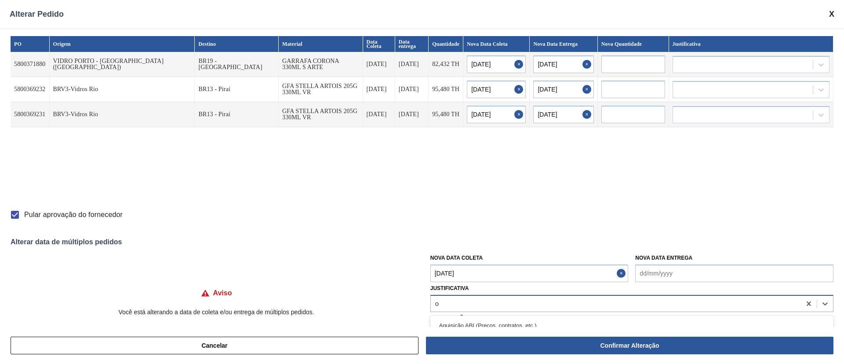
type input "ou"
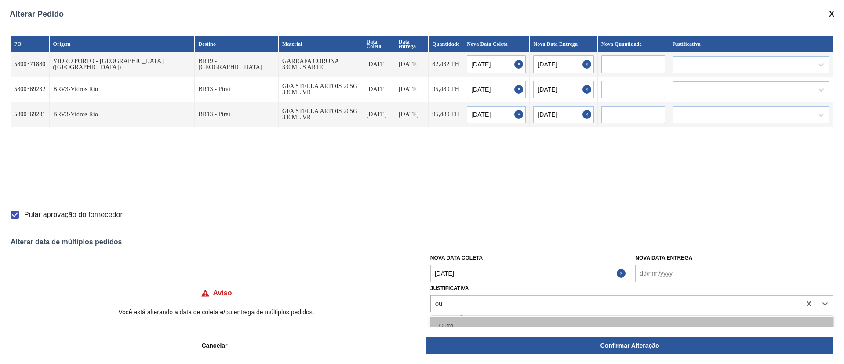
click at [444, 325] on div "Outro" at bounding box center [632, 325] width 403 height 16
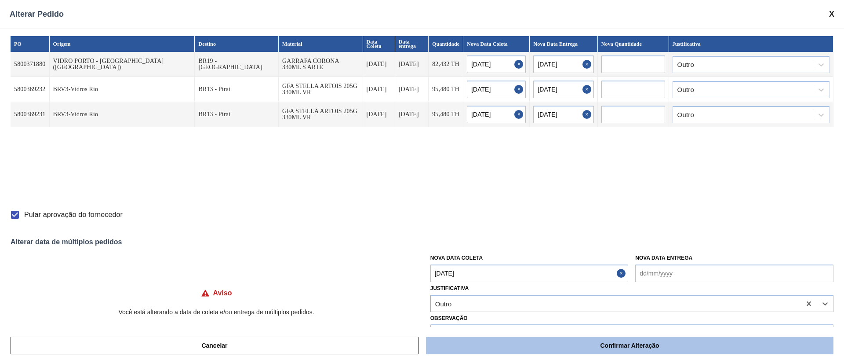
click at [606, 346] on button "Confirmar Alteração" at bounding box center [630, 345] width 408 height 18
checkbox input "false"
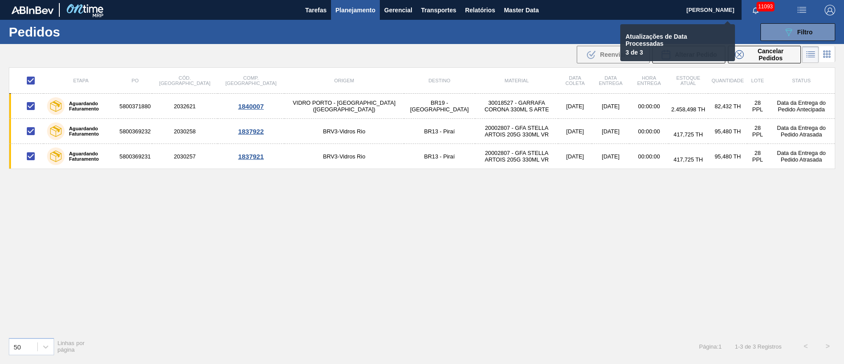
checkbox input "false"
